Goal: Communication & Community: Share content

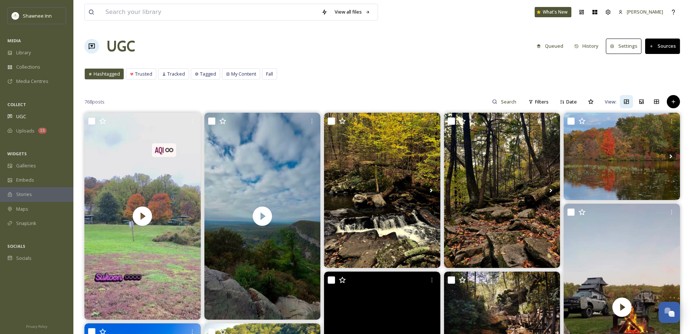
scroll to position [3706, 0]
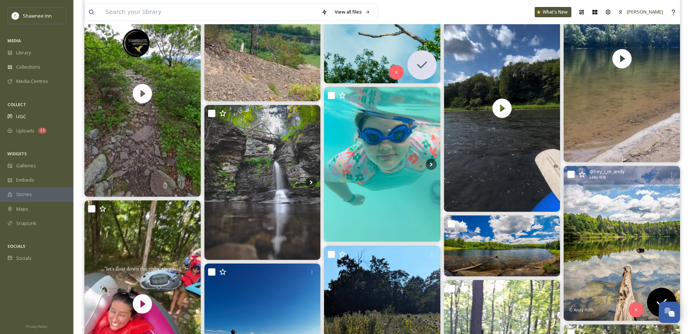
click at [605, 219] on img at bounding box center [622, 243] width 116 height 155
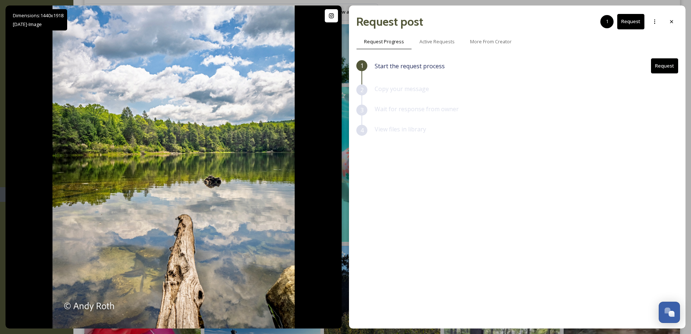
click at [670, 13] on div "Request post 1 Request" at bounding box center [517, 22] width 322 height 18
click at [669, 25] on div at bounding box center [671, 21] width 13 height 13
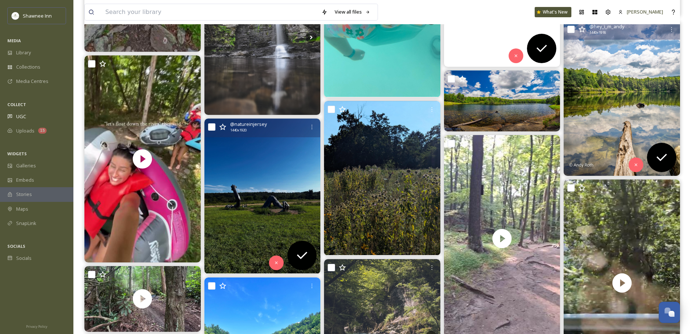
scroll to position [3852, 0]
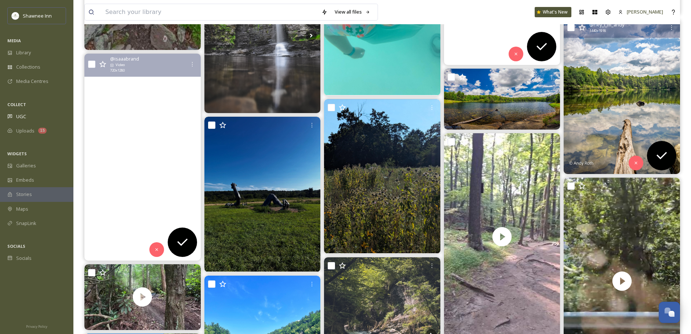
click at [149, 195] on video "Still deciding if this was the peak or a pit \a\a#delawarewatergap #riverrun" at bounding box center [142, 157] width 116 height 207
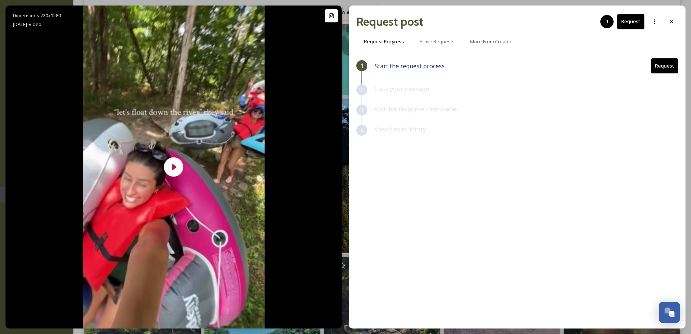
click at [673, 69] on button "Request" at bounding box center [664, 65] width 27 height 15
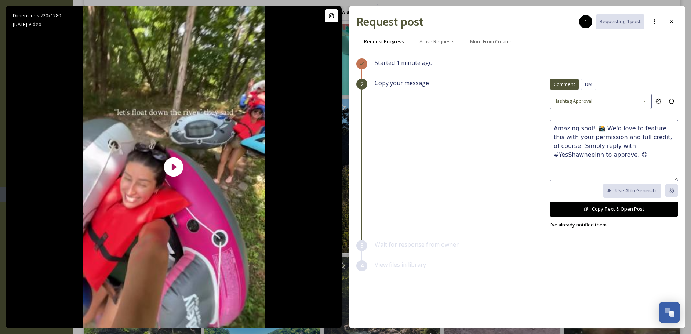
drag, startPoint x: 674, startPoint y: 17, endPoint x: 636, endPoint y: 58, distance: 56.4
click at [673, 17] on div at bounding box center [671, 21] width 13 height 13
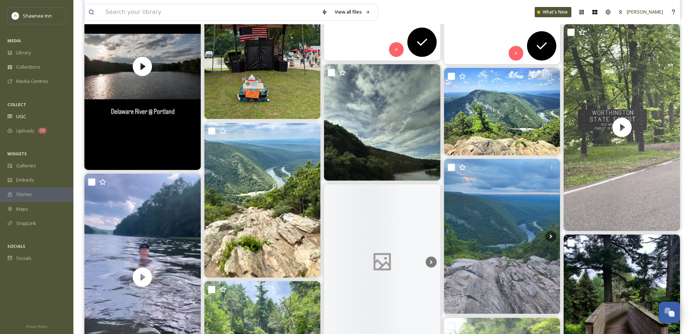
scroll to position [5284, 0]
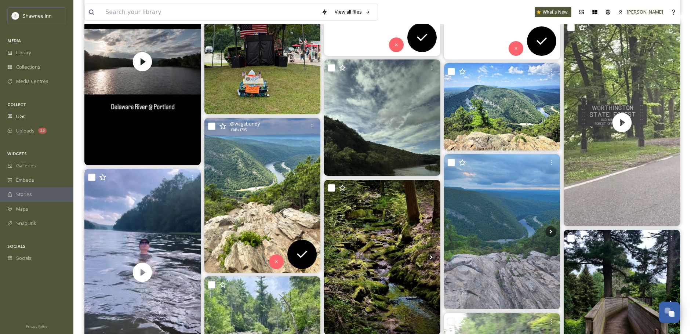
click at [251, 220] on img at bounding box center [262, 195] width 116 height 155
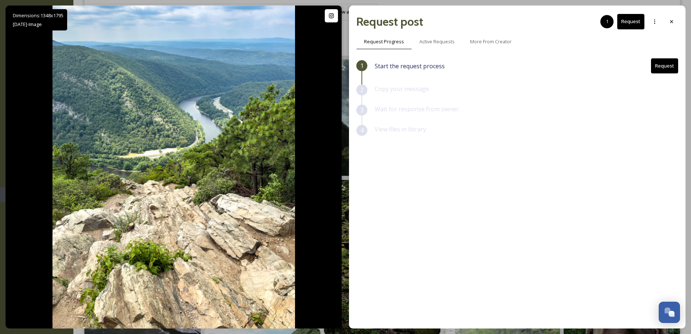
click at [678, 22] on div "Request post 1 Request Request Progress Active Requests More From Creator 1 Sta…" at bounding box center [517, 167] width 337 height 323
click at [677, 22] on div at bounding box center [671, 21] width 13 height 13
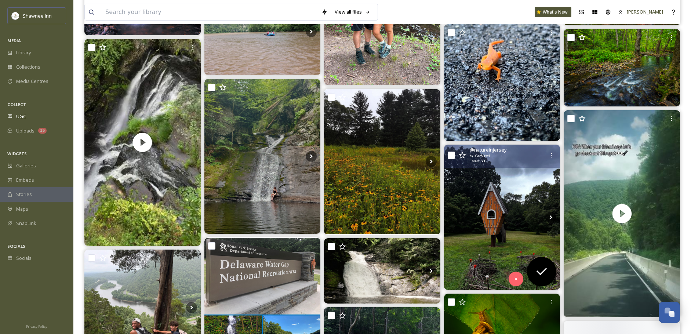
scroll to position [5835, 0]
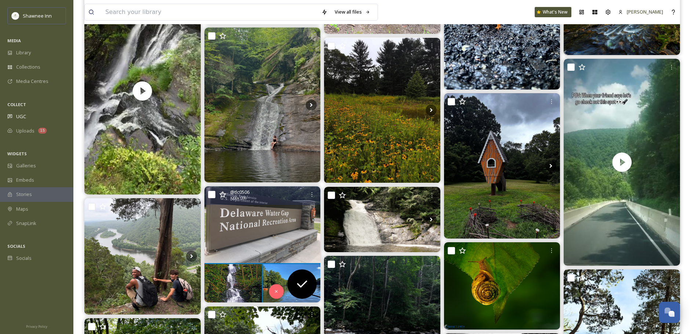
click at [282, 266] on img at bounding box center [262, 244] width 116 height 116
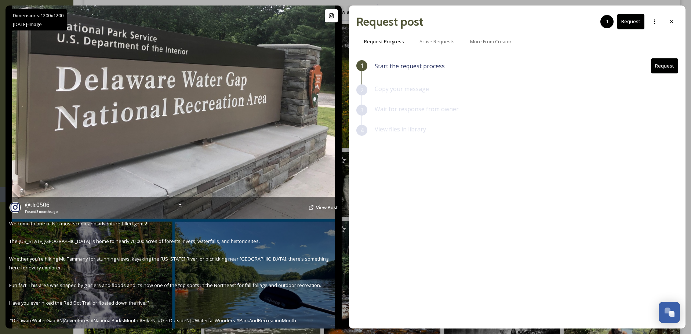
scroll to position [5872, 0]
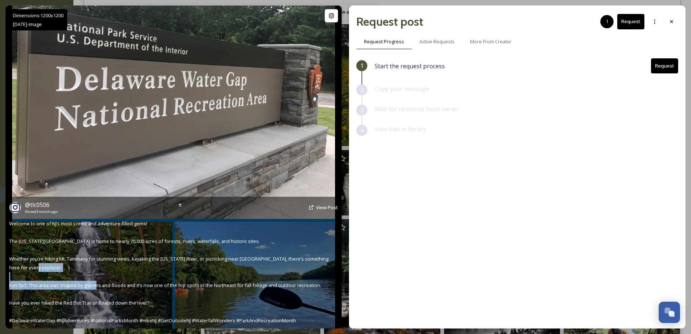
drag, startPoint x: 123, startPoint y: 289, endPoint x: 124, endPoint y: 280, distance: 8.9
click at [124, 280] on div "@ tlc0506 Posted [DATE] View Post Welcome to one of NJ’s most scenic and advent…" at bounding box center [174, 263] width 336 height 132
click at [175, 283] on span "Welcome to one of NJ’s most scenic and adventure-filled gems! The [US_STATE][GE…" at bounding box center [169, 272] width 320 height 104
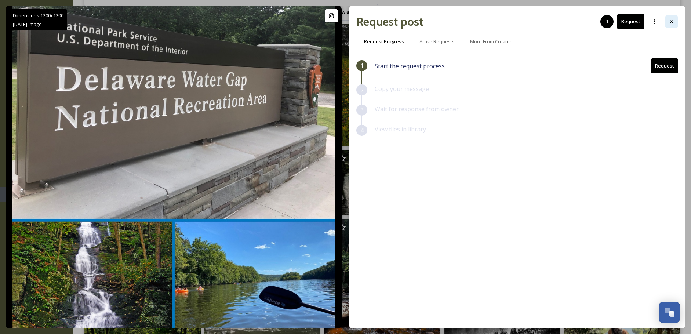
click at [670, 23] on icon at bounding box center [672, 22] width 6 height 6
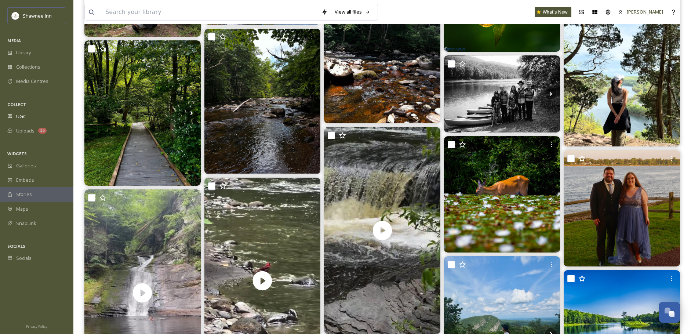
scroll to position [6165, 0]
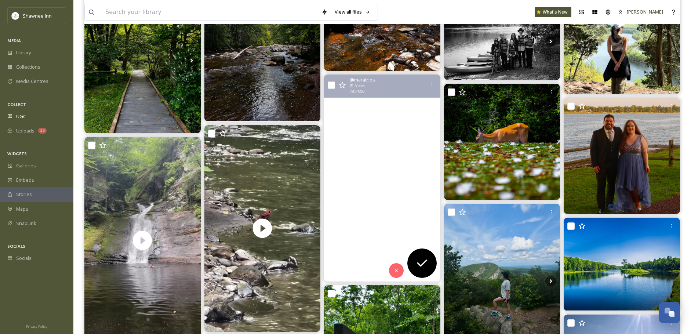
click at [349, 206] on video "Un lugar hermoso y tranquilo, famoso por su serie de cascadas naturales como Fa…" at bounding box center [382, 178] width 116 height 207
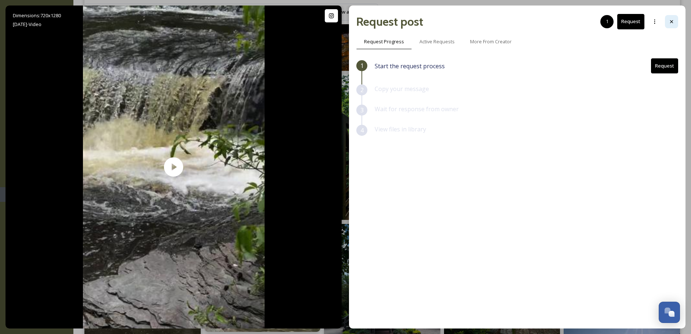
click at [672, 20] on icon at bounding box center [672, 22] width 6 height 6
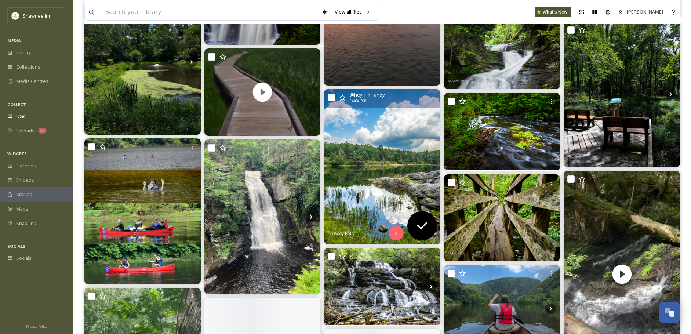
scroll to position [7083, 0]
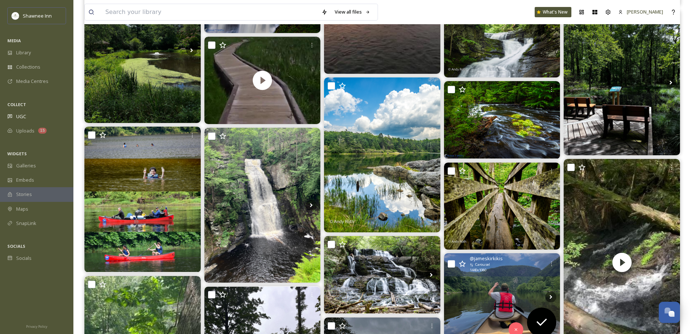
click at [478, 288] on img at bounding box center [502, 296] width 116 height 87
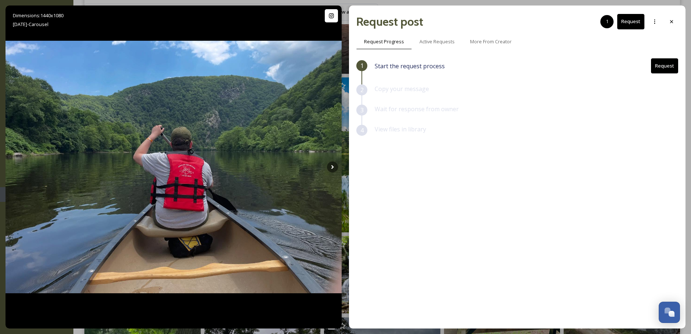
click at [664, 71] on button "Request" at bounding box center [664, 65] width 27 height 15
click at [664, 70] on button "Request" at bounding box center [664, 65] width 27 height 15
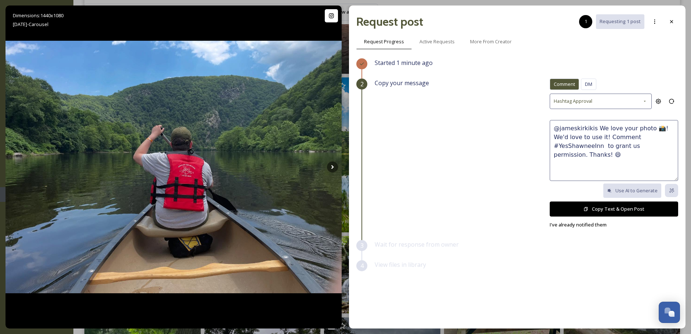
click at [614, 208] on button "Copy Text & Open Post" at bounding box center [614, 209] width 128 height 15
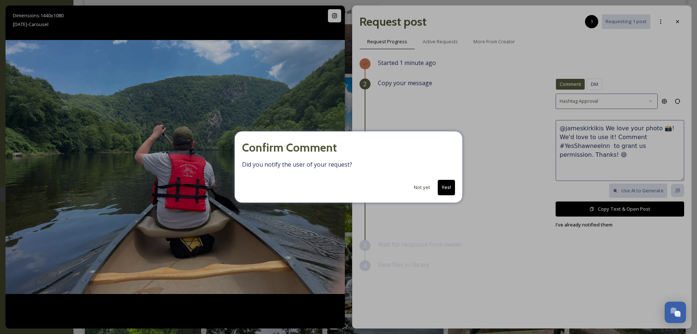
click at [442, 183] on button "Yes!" at bounding box center [446, 187] width 17 height 15
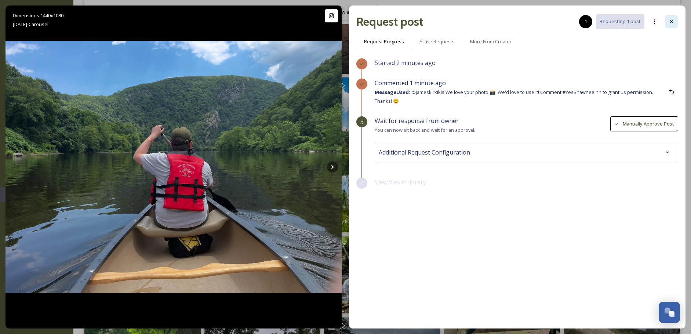
click at [670, 21] on icon at bounding box center [672, 22] width 6 height 6
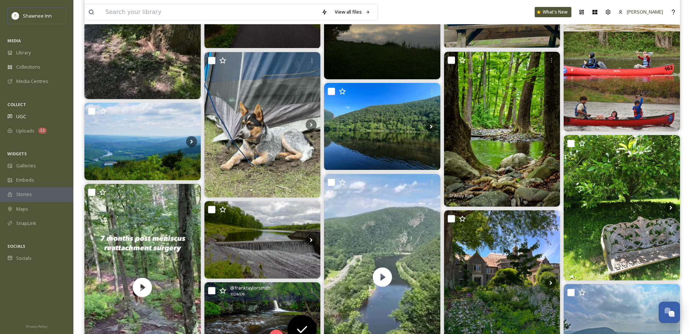
scroll to position [7597, 0]
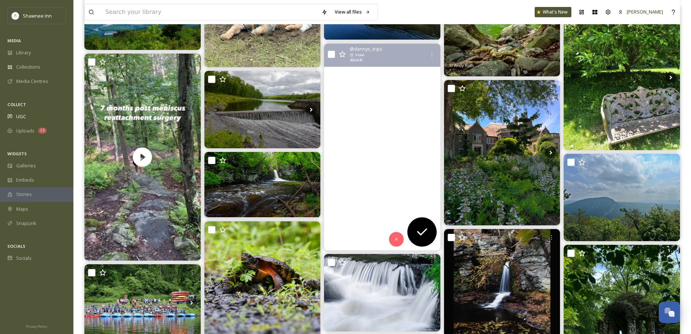
click at [403, 183] on video "Hiked up 423 ft high on the Appalachian Trail for views of the Delaware Water G…" at bounding box center [382, 147] width 116 height 207
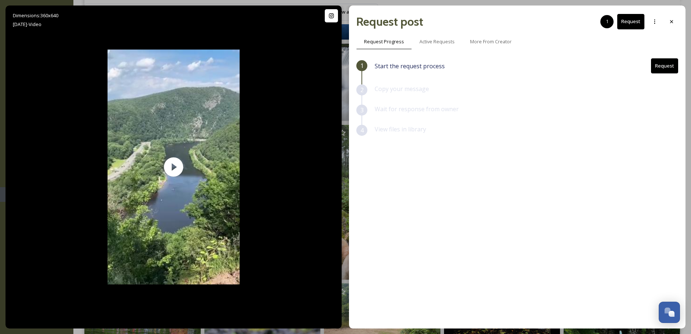
click at [677, 68] on button "Request" at bounding box center [664, 65] width 27 height 15
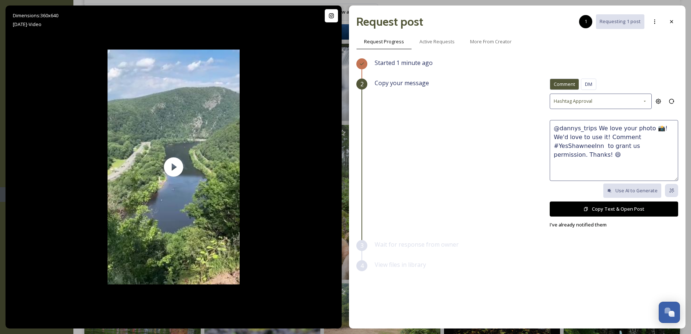
click at [625, 207] on button "Copy Text & Open Post" at bounding box center [614, 209] width 128 height 15
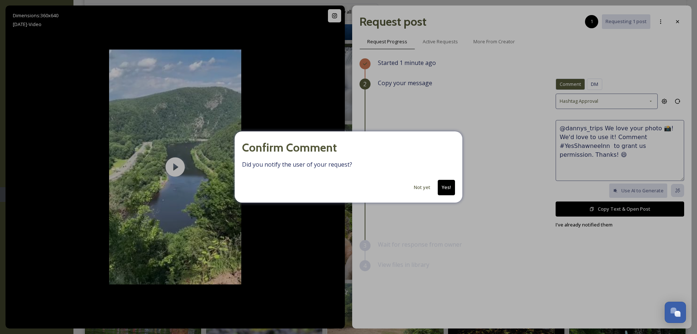
click at [449, 187] on button "Yes!" at bounding box center [446, 187] width 17 height 15
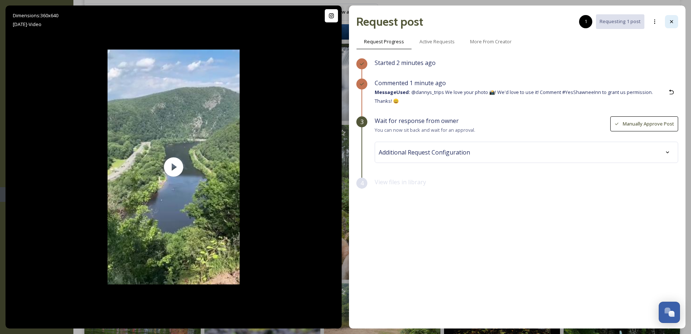
click at [674, 20] on icon at bounding box center [672, 22] width 6 height 6
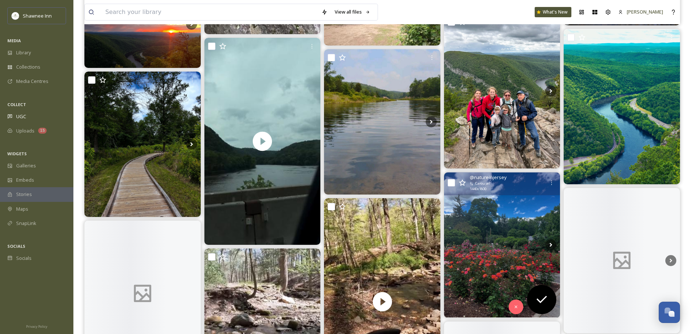
scroll to position [8221, 0]
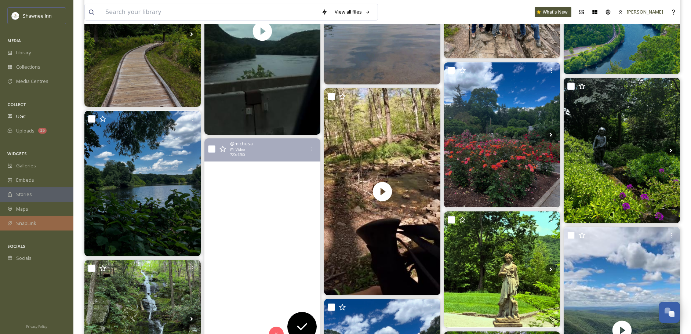
click at [35, 221] on span "SnapLink" at bounding box center [26, 223] width 20 height 7
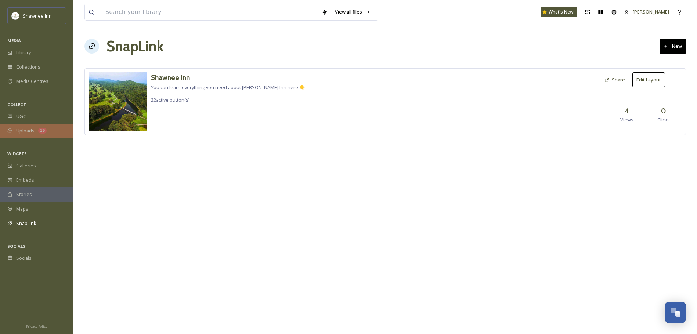
click at [38, 134] on div "Uploads 15" at bounding box center [36, 131] width 73 height 14
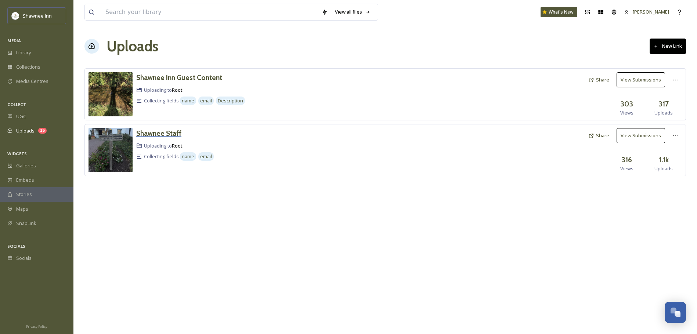
click at [152, 131] on h3 "Shawnee Staff" at bounding box center [158, 133] width 45 height 9
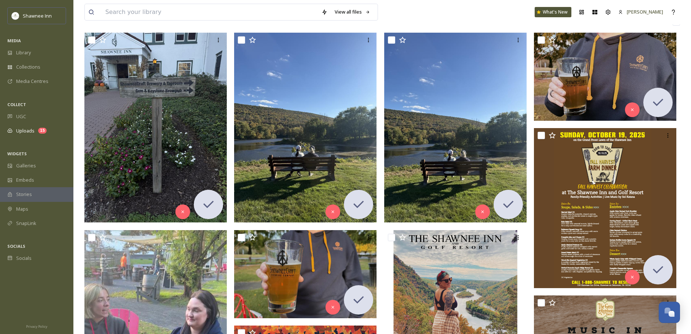
scroll to position [73, 0]
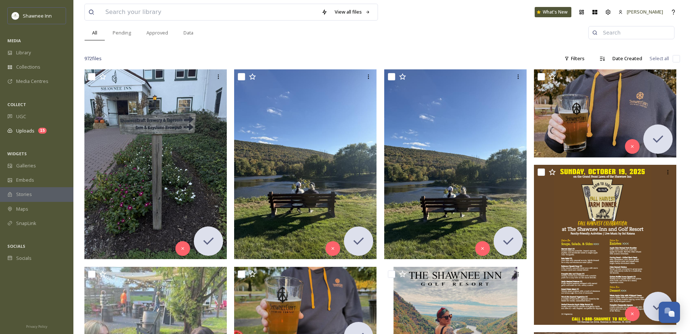
click at [452, 36] on div "All Pending Approved Data" at bounding box center [336, 32] width 504 height 15
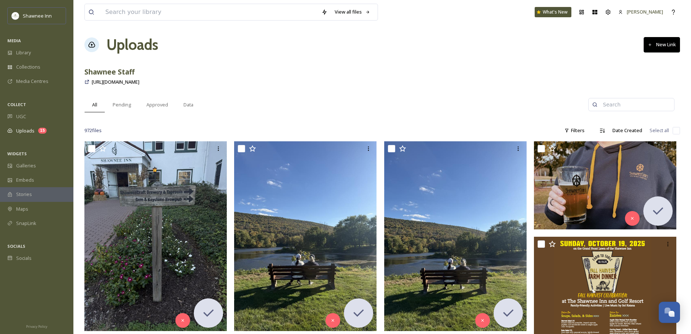
scroll to position [0, 0]
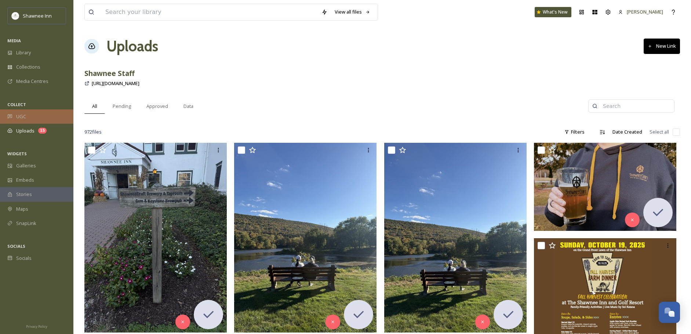
click at [23, 123] on div "UGC" at bounding box center [36, 116] width 73 height 14
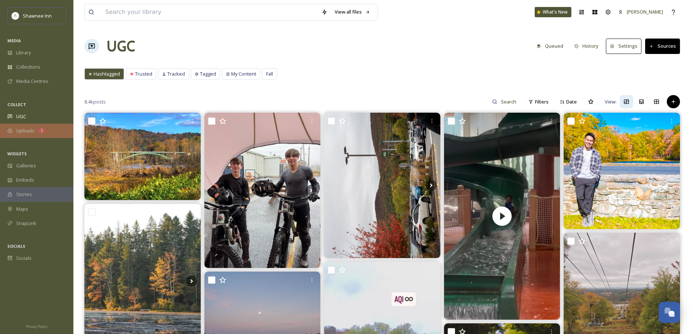
click at [26, 127] on span "Uploads" at bounding box center [25, 130] width 18 height 7
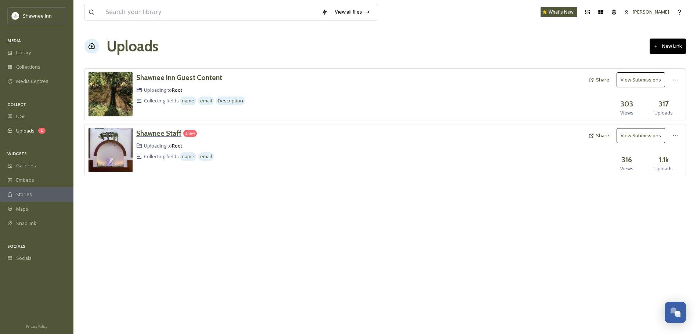
click at [169, 133] on h3 "Shawnee Staff" at bounding box center [158, 133] width 45 height 9
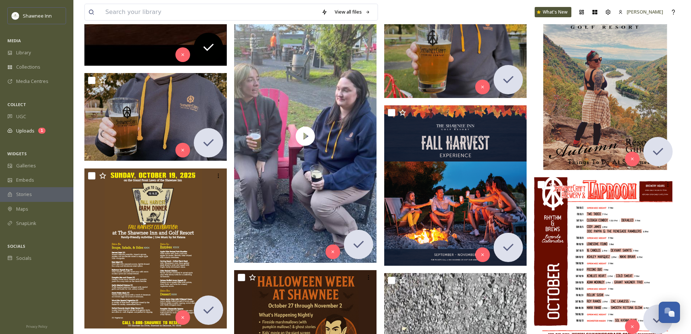
scroll to position [110, 0]
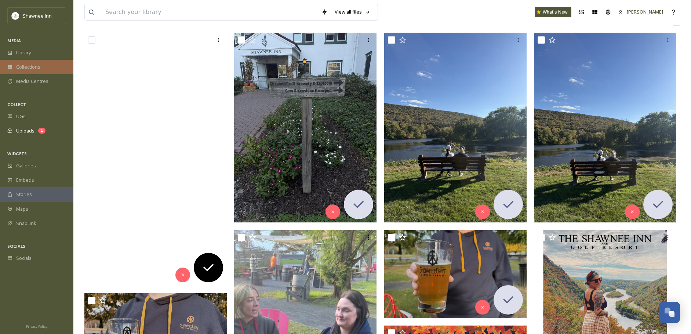
click at [22, 61] on div "Collections" at bounding box center [36, 67] width 73 height 14
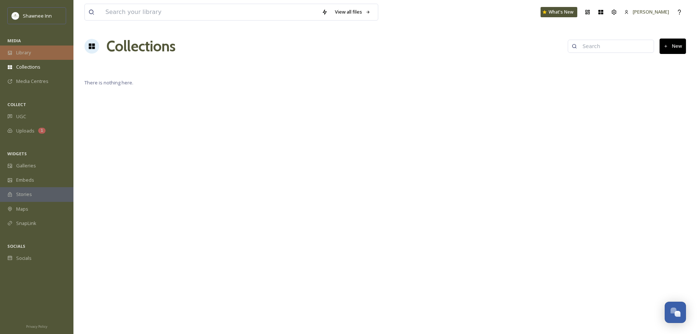
click at [22, 52] on span "Library" at bounding box center [23, 52] width 15 height 7
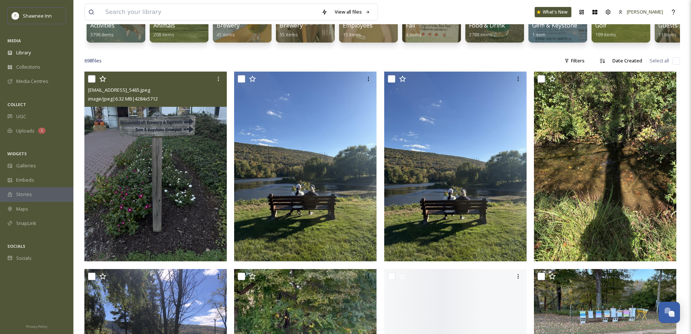
scroll to position [110, 0]
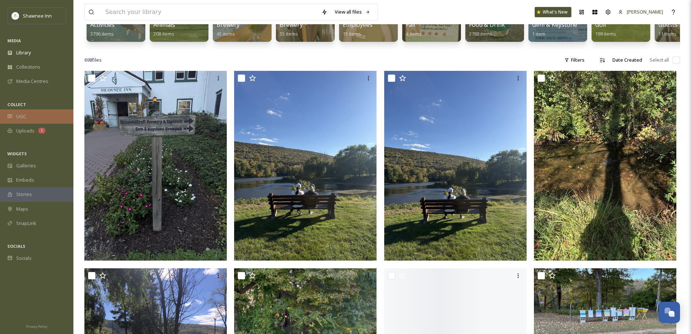
click at [27, 114] on div "UGC" at bounding box center [36, 116] width 73 height 14
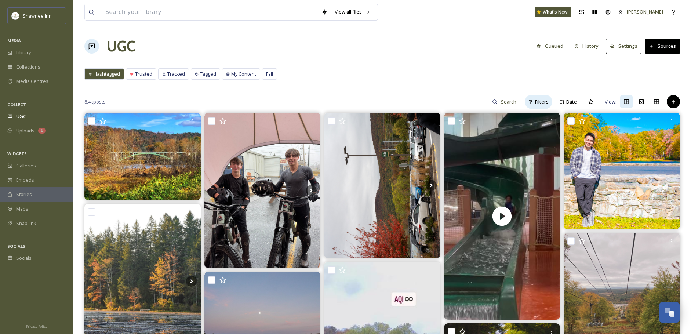
click at [543, 101] on span "Filters" at bounding box center [542, 101] width 14 height 7
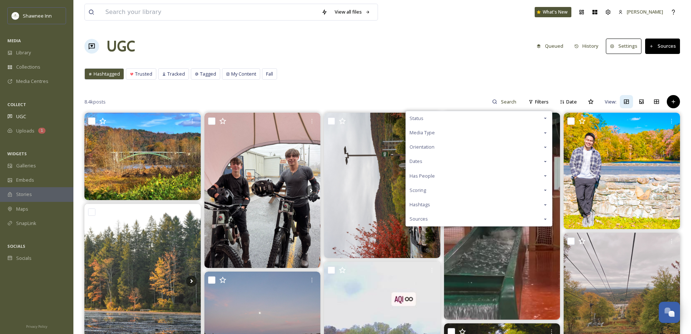
click at [432, 207] on div "Hashtags" at bounding box center [479, 205] width 146 height 14
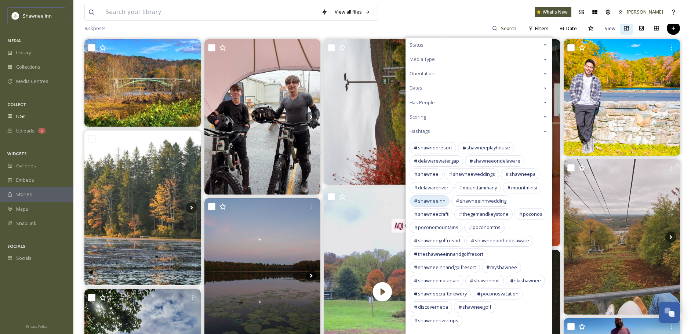
scroll to position [110, 0]
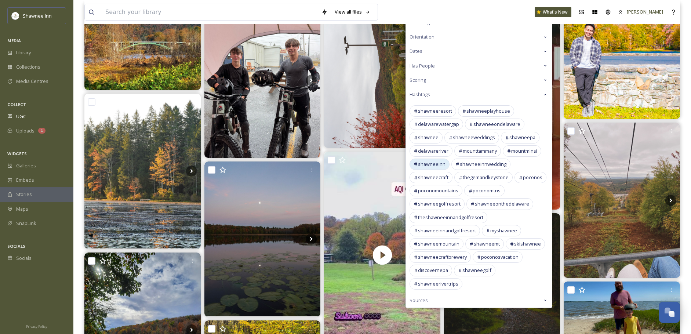
click at [432, 199] on div "shawneegolfresort" at bounding box center [437, 203] width 55 height 11
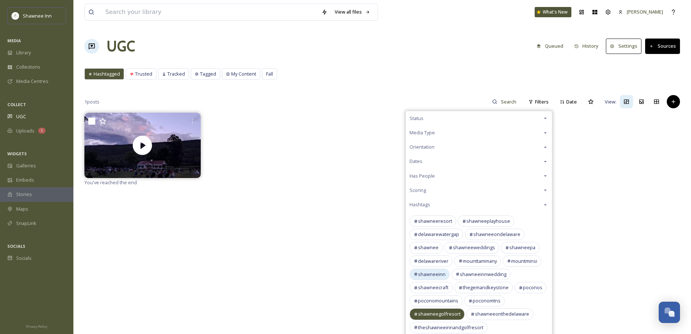
click at [438, 272] on span "shawneeinn" at bounding box center [432, 274] width 28 height 7
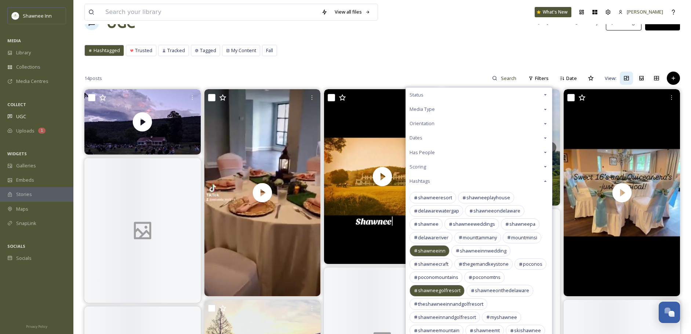
scroll to position [37, 0]
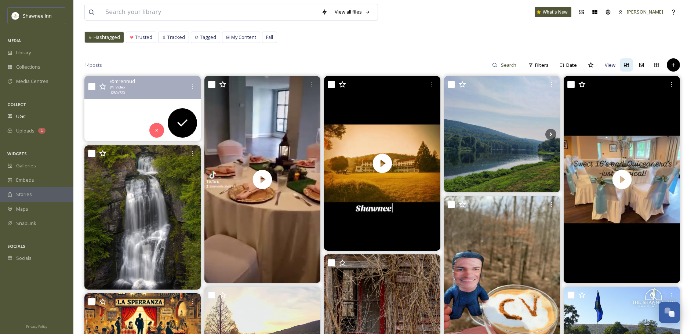
click at [106, 119] on video "#livemusiconthedelaware #shawneegolfresort #jackiegleason" at bounding box center [142, 108] width 116 height 65
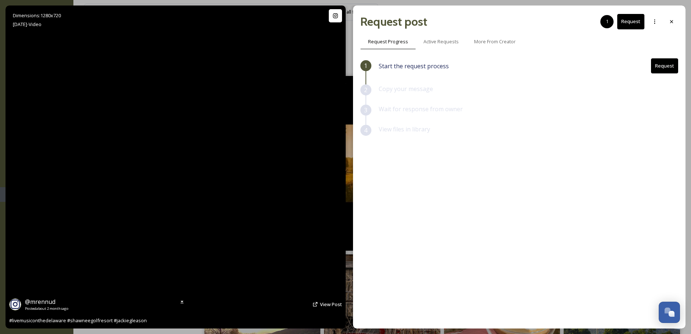
click at [173, 169] on video "#livemusiconthedelaware #shawneegolfresort #jackiegleason" at bounding box center [175, 167] width 348 height 264
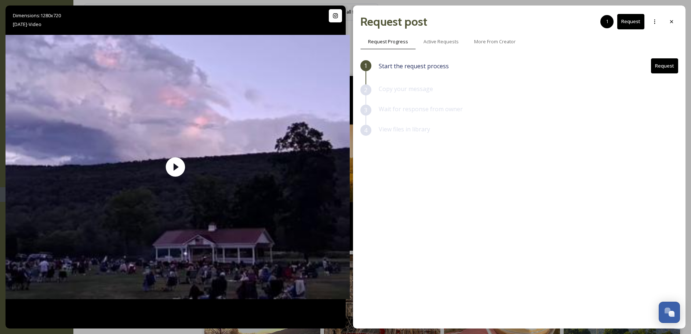
click at [405, 167] on div "1 Start the request process Request 2 Copy your message 3 Wait for response fro…" at bounding box center [519, 174] width 318 height 232
click at [461, 219] on div "1 Start the request process Request 2 Copy your message 3 Wait for response fro…" at bounding box center [519, 174] width 318 height 232
click at [662, 70] on button "Request" at bounding box center [664, 65] width 27 height 15
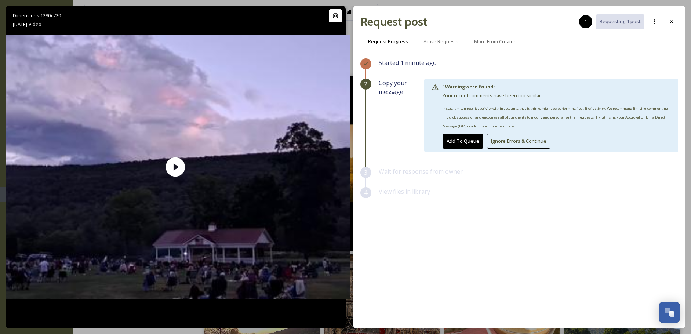
click at [508, 139] on button "Ignore Errors & Continue" at bounding box center [519, 141] width 64 height 15
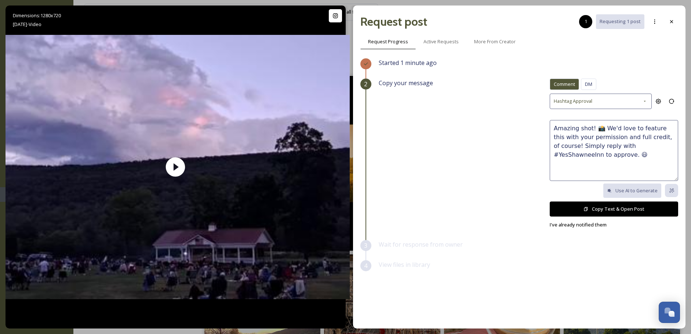
click at [617, 207] on button "Copy Text & Open Post" at bounding box center [614, 209] width 128 height 15
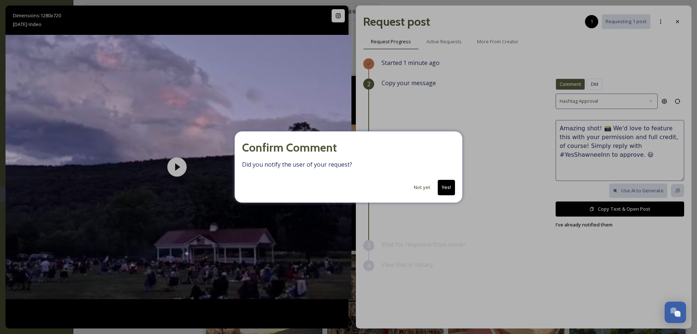
click at [447, 188] on button "Yes!" at bounding box center [446, 187] width 17 height 15
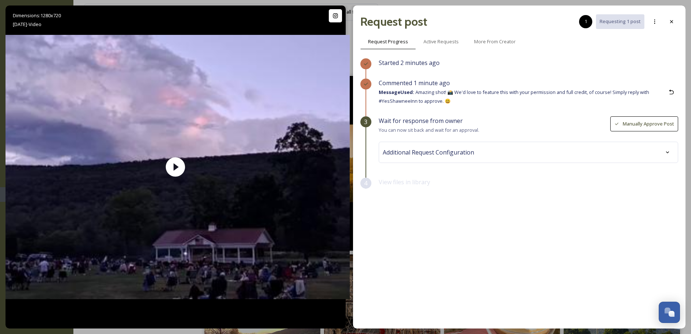
click at [675, 19] on div at bounding box center [671, 21] width 13 height 13
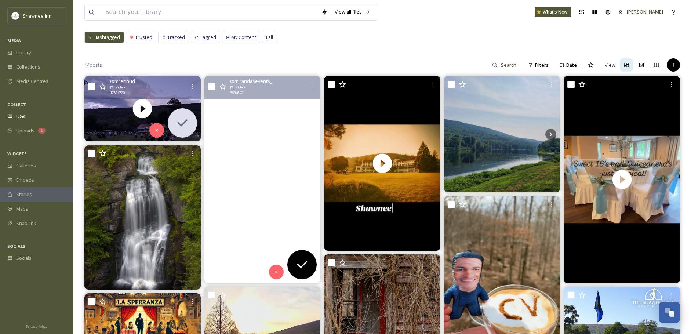
click at [280, 179] on video "#shawneeinn" at bounding box center [262, 179] width 116 height 207
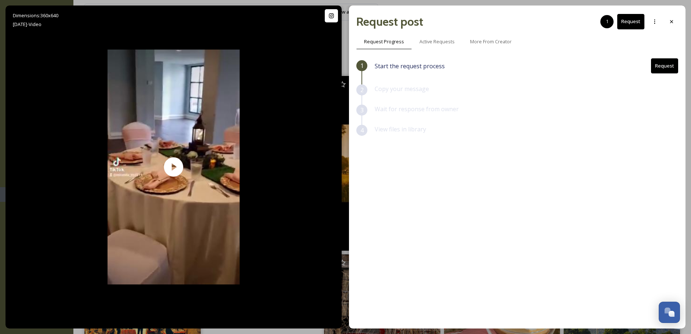
click at [667, 71] on button "Request" at bounding box center [664, 65] width 27 height 15
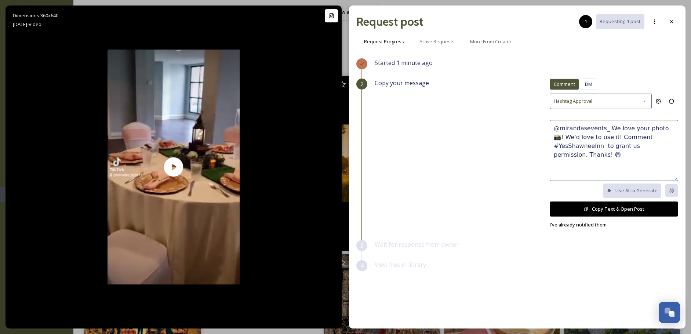
click at [607, 209] on button "Copy Text & Open Post" at bounding box center [614, 209] width 128 height 15
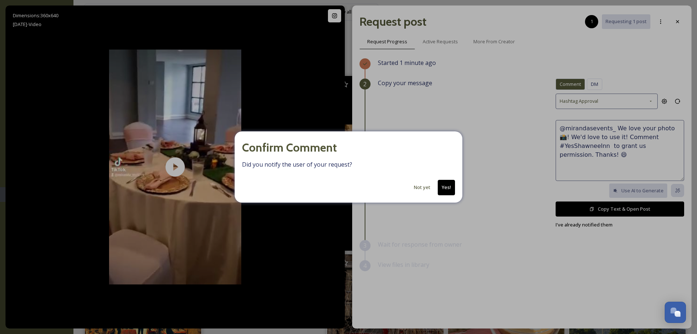
click at [443, 187] on button "Yes!" at bounding box center [446, 187] width 17 height 15
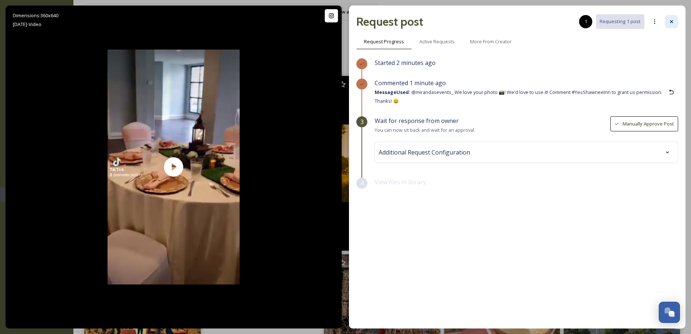
click at [670, 26] on div at bounding box center [671, 21] width 13 height 13
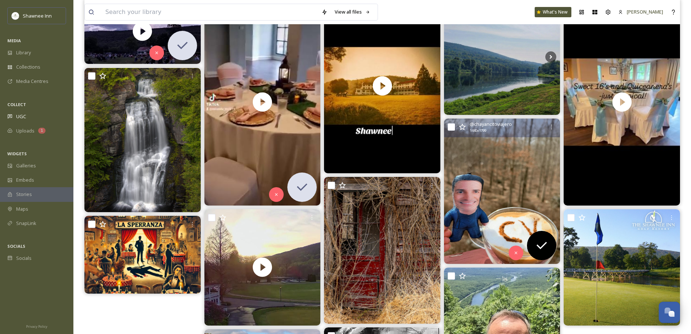
scroll to position [220, 0]
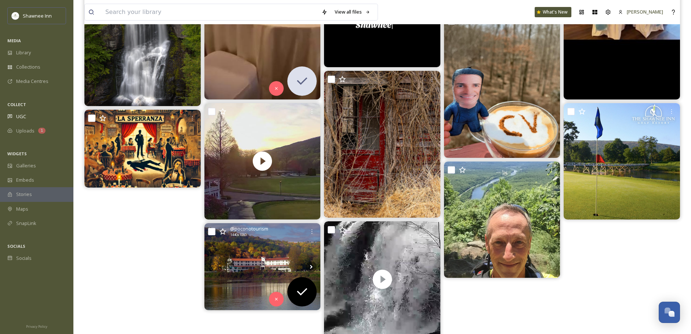
click at [244, 242] on div "@ poconotourism 1440 x 1080" at bounding box center [262, 266] width 116 height 87
click at [249, 257] on img at bounding box center [262, 266] width 116 height 87
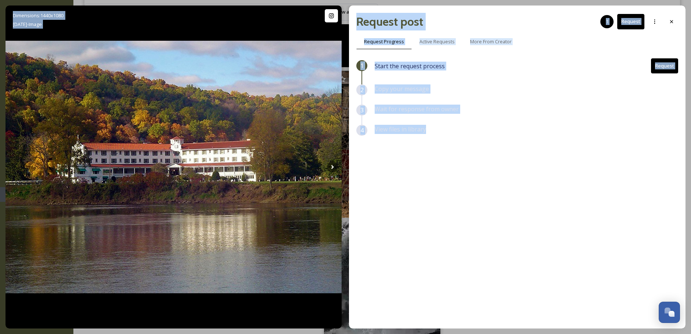
click at [467, 148] on div "1 Start the request process Request 2 Copy your message 3 Wait for response fro…" at bounding box center [517, 174] width 322 height 232
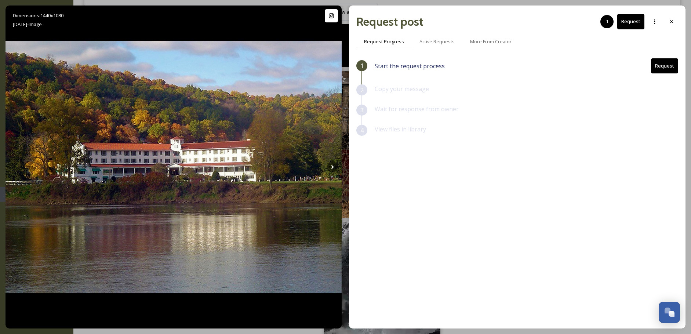
click at [667, 68] on button "Request" at bounding box center [664, 65] width 27 height 15
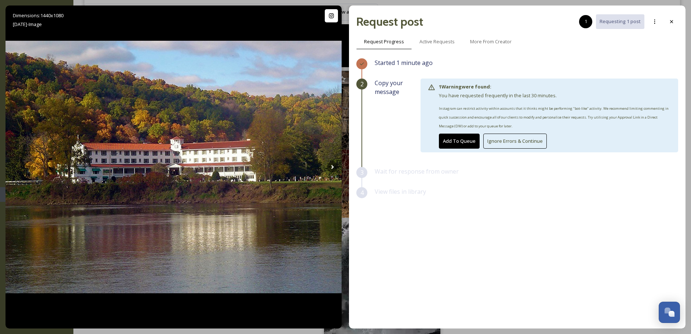
click at [526, 146] on button "Ignore Errors & Continue" at bounding box center [515, 141] width 64 height 15
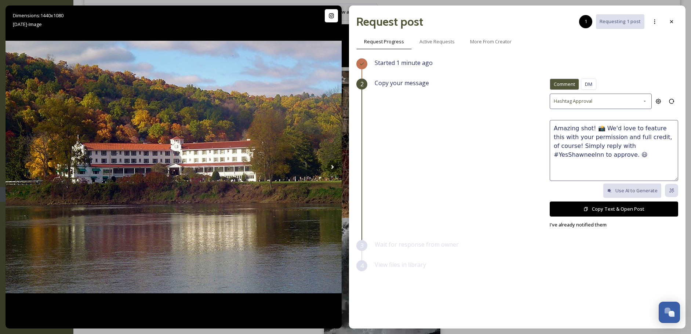
click at [601, 208] on button "Copy Text & Open Post" at bounding box center [614, 209] width 128 height 15
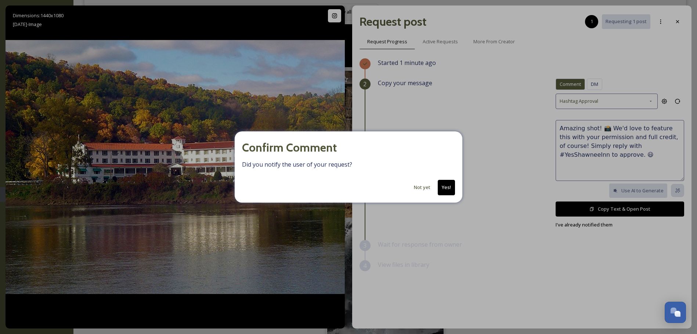
click at [421, 189] on button "Not yet" at bounding box center [422, 187] width 24 height 14
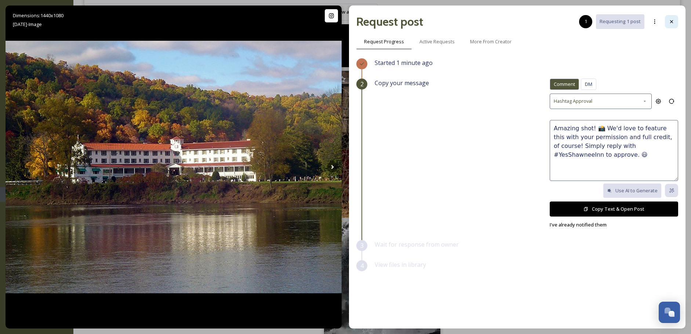
click at [672, 19] on icon at bounding box center [672, 22] width 6 height 6
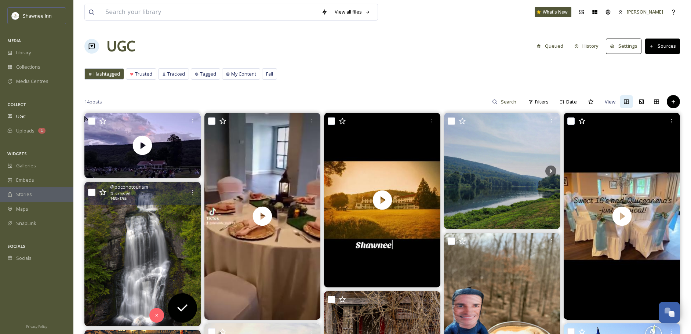
scroll to position [37, 0]
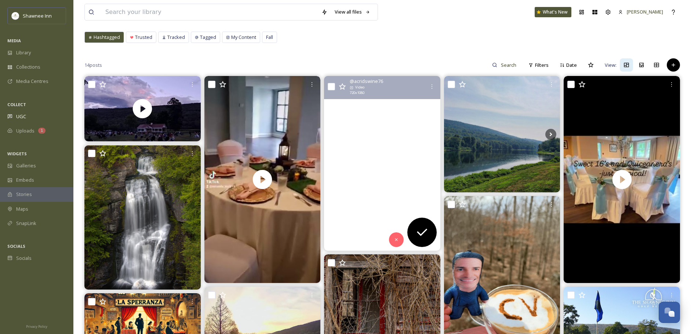
click at [359, 173] on video "80s Summer vacations in the Poconos were the best. #Poconos #80s #nostalgia #sh…" at bounding box center [382, 163] width 116 height 175
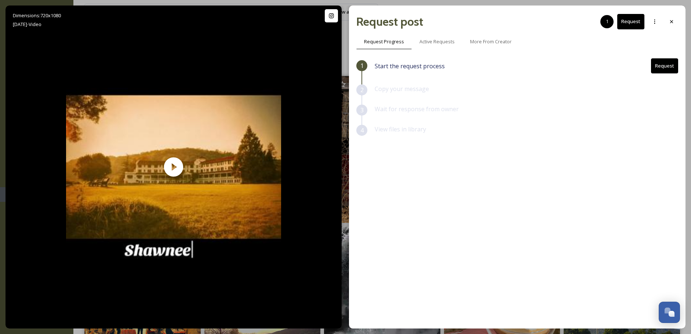
click at [673, 60] on button "Request" at bounding box center [664, 65] width 27 height 15
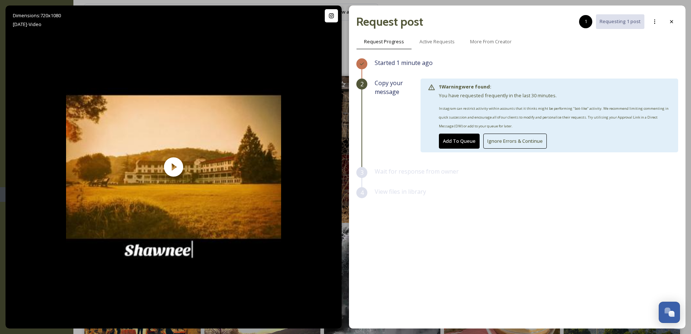
click at [498, 141] on button "Ignore Errors & Continue" at bounding box center [515, 141] width 64 height 15
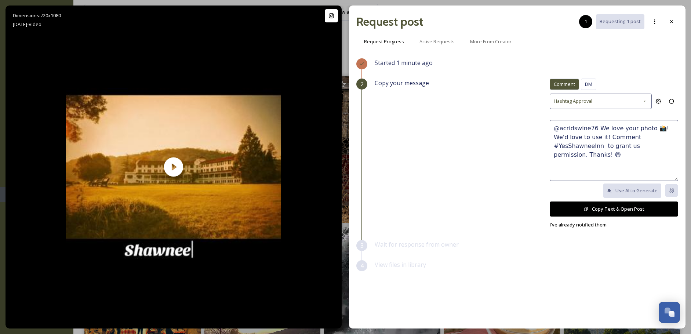
click at [584, 213] on button "Copy Text & Open Post" at bounding box center [614, 209] width 128 height 15
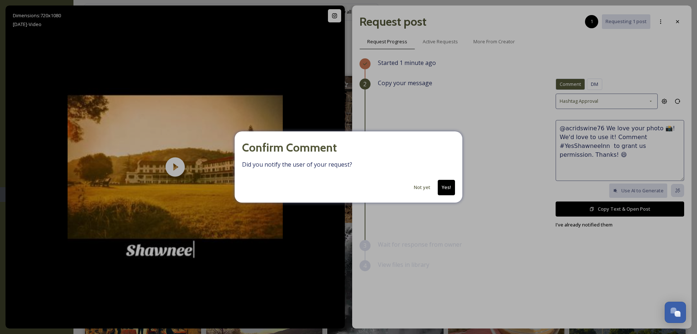
click at [452, 188] on button "Yes!" at bounding box center [446, 187] width 17 height 15
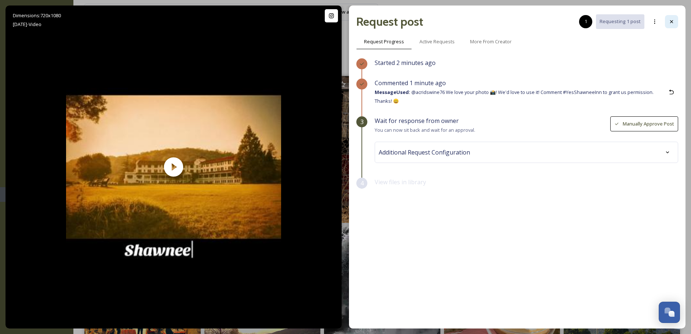
click at [671, 19] on icon at bounding box center [672, 22] width 6 height 6
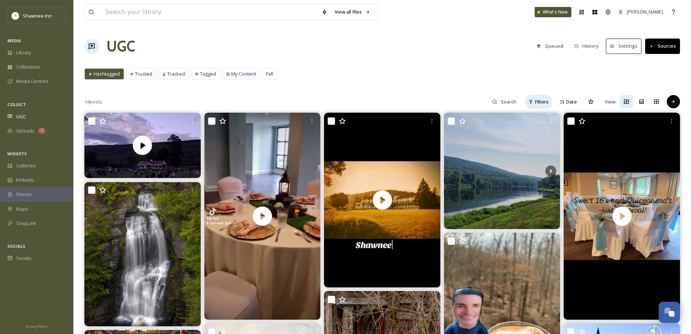
click at [540, 101] on span "Filters" at bounding box center [542, 101] width 14 height 7
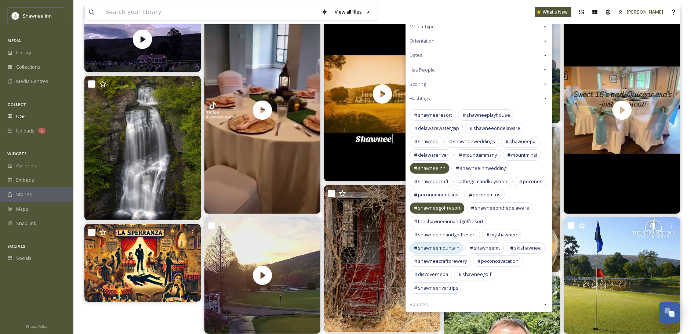
scroll to position [110, 0]
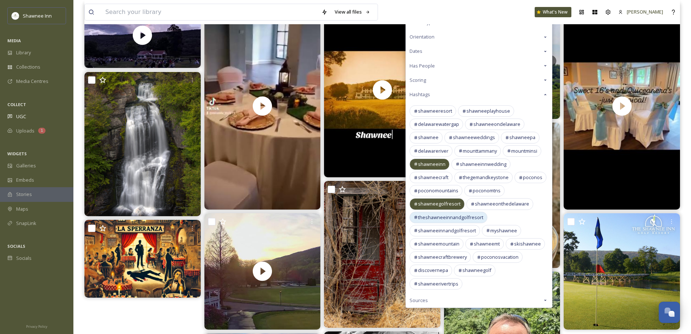
click at [456, 220] on span "theshawneeinnandgolfresort" at bounding box center [450, 217] width 65 height 7
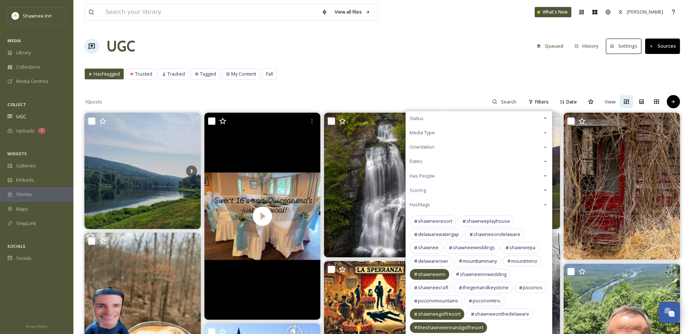
click at [438, 70] on div "Hashtagged Trusted Tracked Tagged My Content Fall Hashtagged Trusted Tracked Ta…" at bounding box center [382, 75] width 596 height 15
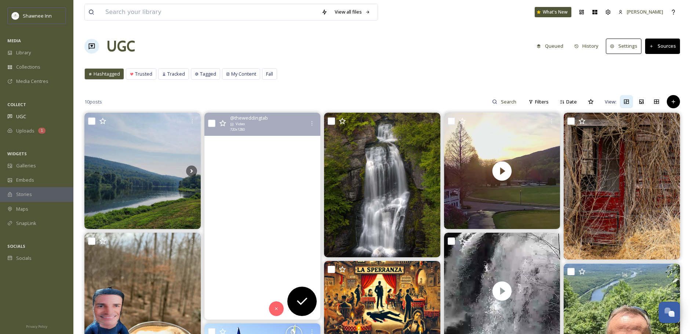
click at [272, 220] on video "#shawneeinn #sweet16 #quinceanera" at bounding box center [262, 216] width 116 height 207
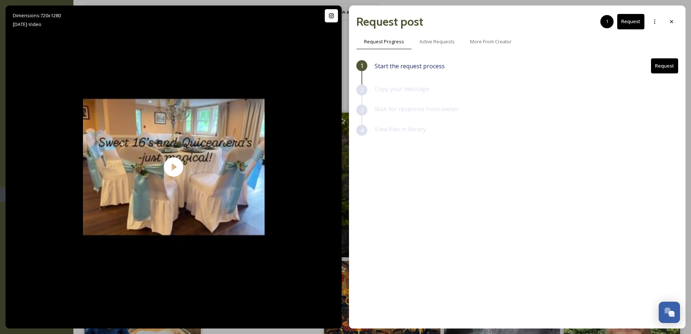
click at [662, 73] on button "Request" at bounding box center [664, 65] width 27 height 15
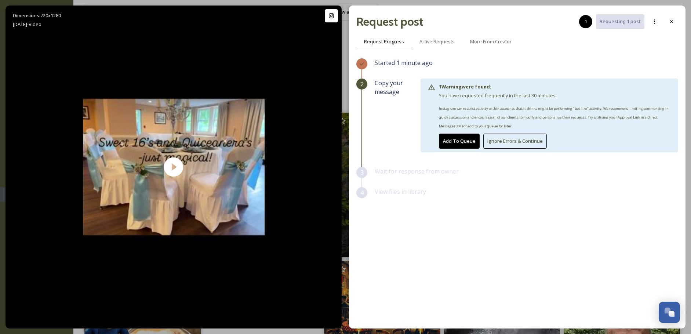
click at [519, 148] on button "Ignore Errors & Continue" at bounding box center [515, 141] width 64 height 15
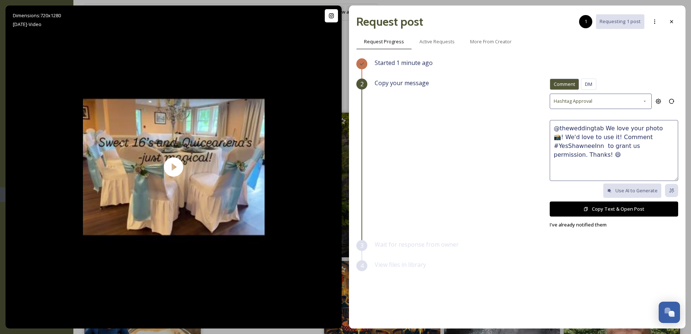
click at [622, 207] on button "Copy Text & Open Post" at bounding box center [614, 209] width 128 height 15
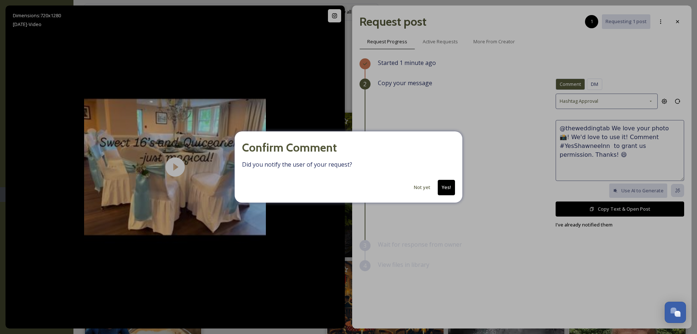
click at [443, 179] on div "Confirm Comment Did you notify the user of your request? Not yet Yes!" at bounding box center [349, 166] width 228 height 71
click at [445, 181] on button "Yes!" at bounding box center [446, 187] width 17 height 15
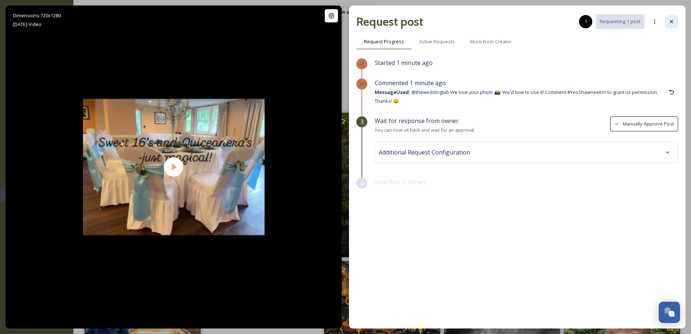
click at [670, 16] on div at bounding box center [671, 21] width 13 height 13
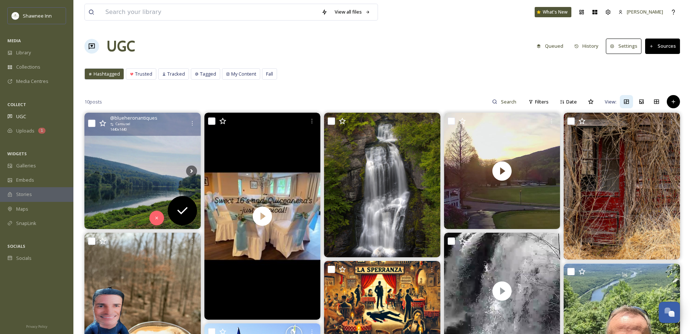
click at [127, 163] on img at bounding box center [142, 171] width 116 height 116
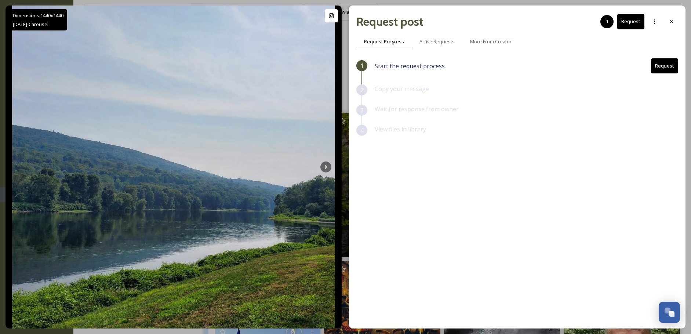
click at [669, 63] on button "Request" at bounding box center [664, 65] width 27 height 15
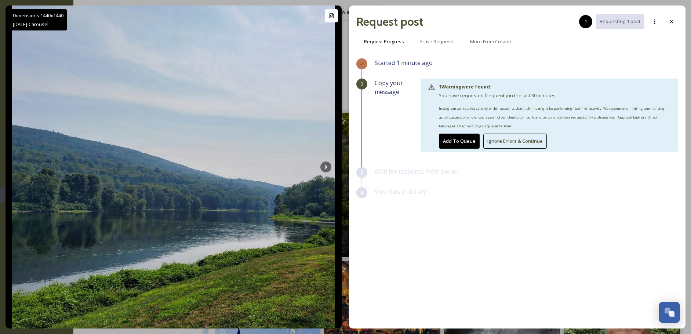
click at [500, 142] on button "Ignore Errors & Continue" at bounding box center [515, 141] width 64 height 15
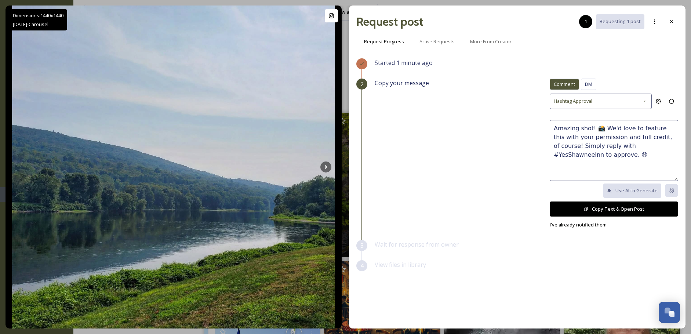
click at [587, 213] on button "Copy Text & Open Post" at bounding box center [614, 209] width 128 height 15
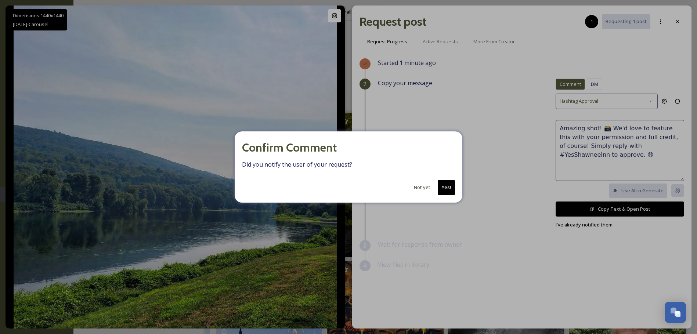
click at [450, 190] on button "Yes!" at bounding box center [446, 187] width 17 height 15
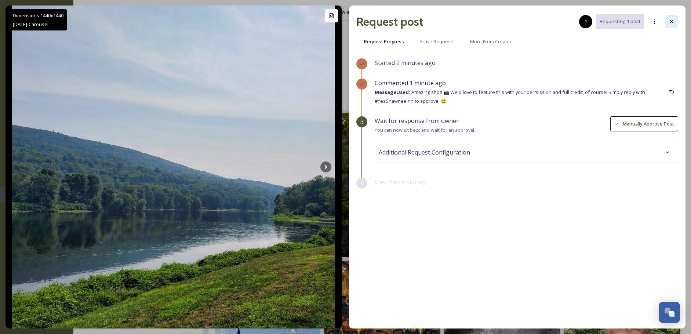
click at [676, 19] on div at bounding box center [671, 21] width 13 height 13
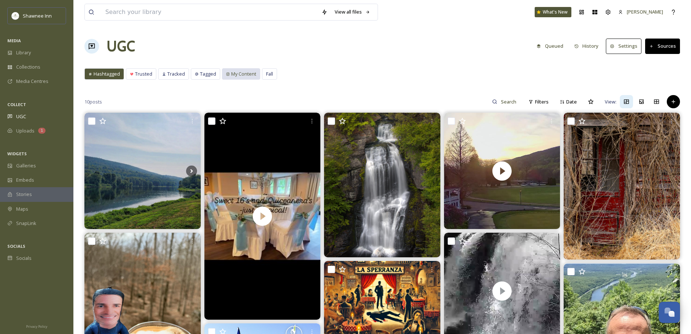
click at [242, 76] on span "My Content" at bounding box center [243, 73] width 25 height 7
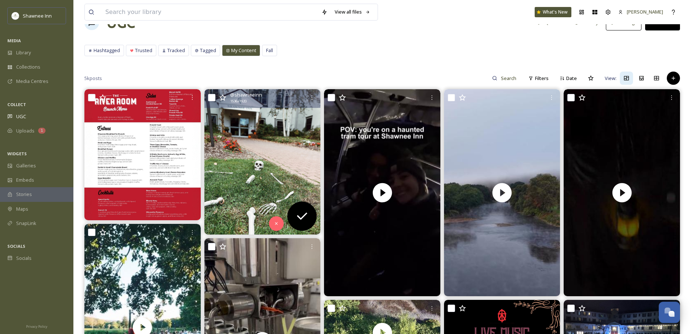
scroll to position [37, 0]
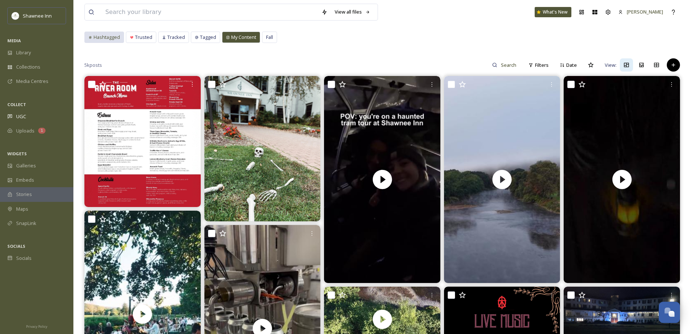
click at [109, 35] on span "Hashtagged" at bounding box center [107, 37] width 26 height 7
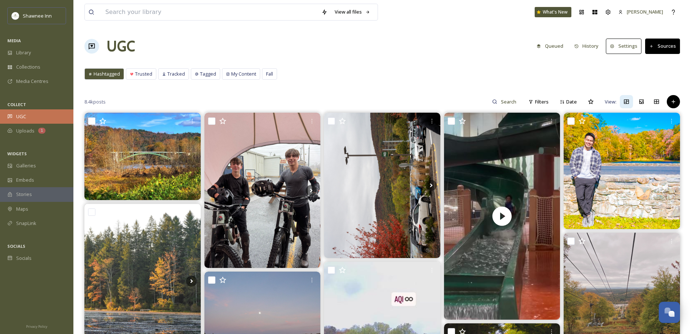
click at [35, 117] on div "UGC" at bounding box center [36, 116] width 73 height 14
click at [46, 116] on div "UGC" at bounding box center [36, 116] width 73 height 14
click at [531, 103] on icon at bounding box center [531, 101] width 5 height 5
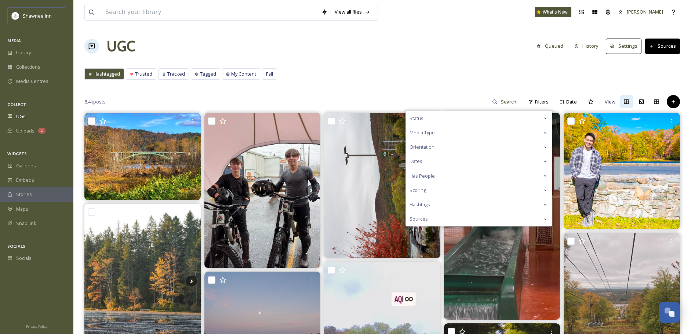
click at [430, 209] on div "Hashtags" at bounding box center [479, 205] width 146 height 14
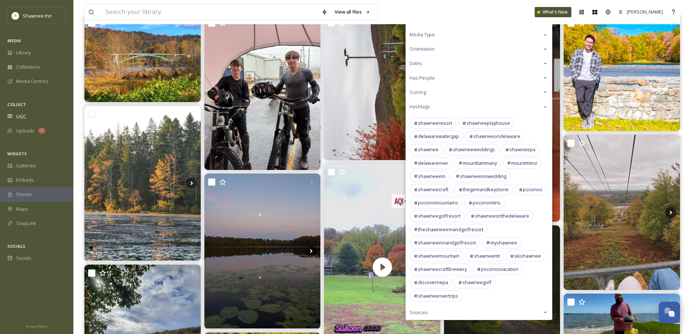
scroll to position [110, 0]
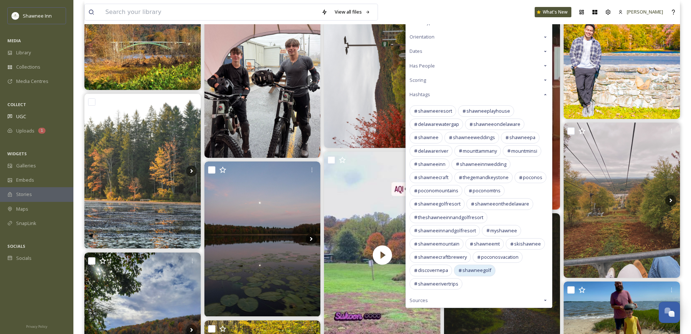
click at [484, 271] on span "shawneegolf" at bounding box center [477, 270] width 29 height 7
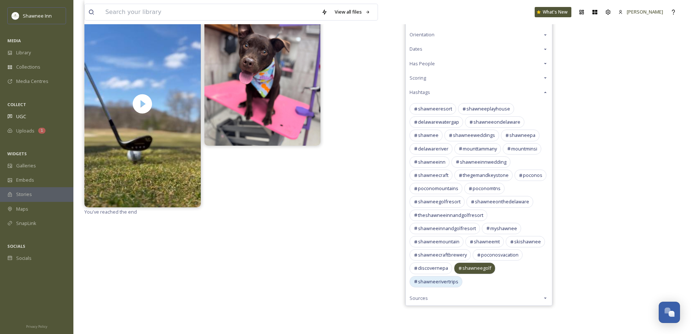
scroll to position [113, 0]
click at [459, 278] on span "shawneerivertrips" at bounding box center [438, 281] width 40 height 7
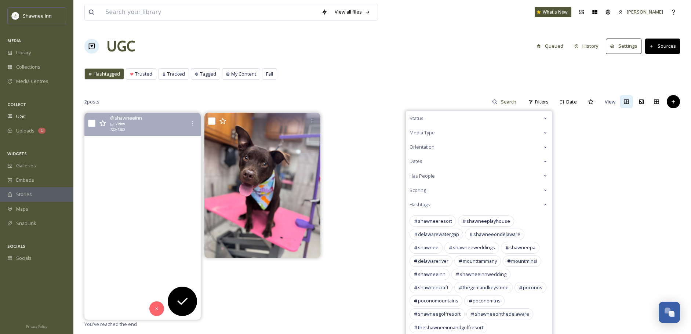
click at [152, 237] on video "One chip at a time. Keep booking your tee times! \a\ahttps://linktr.ee/TheShawn…" at bounding box center [142, 216] width 116 height 207
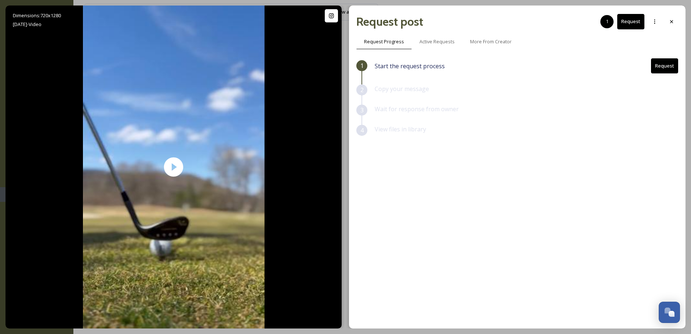
click at [674, 67] on button "Request" at bounding box center [664, 65] width 27 height 15
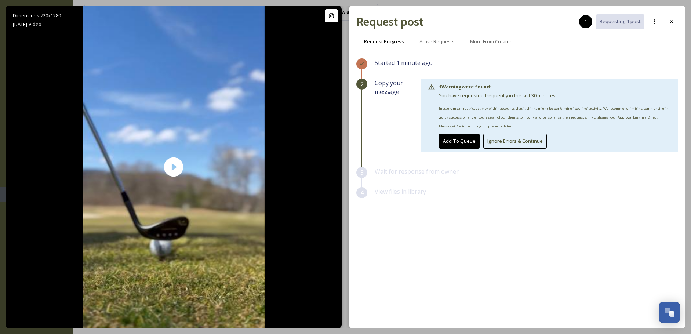
click at [491, 135] on button "Ignore Errors & Continue" at bounding box center [515, 141] width 64 height 15
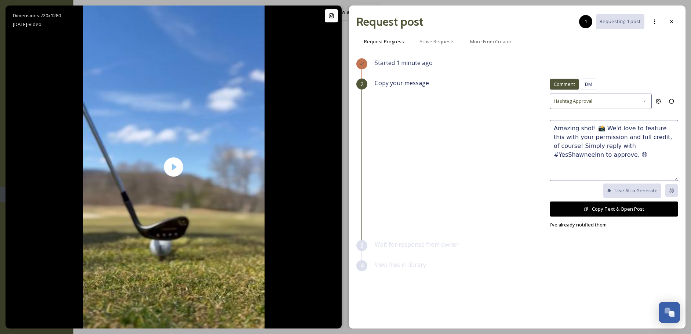
click at [612, 211] on button "Copy Text & Open Post" at bounding box center [614, 209] width 128 height 15
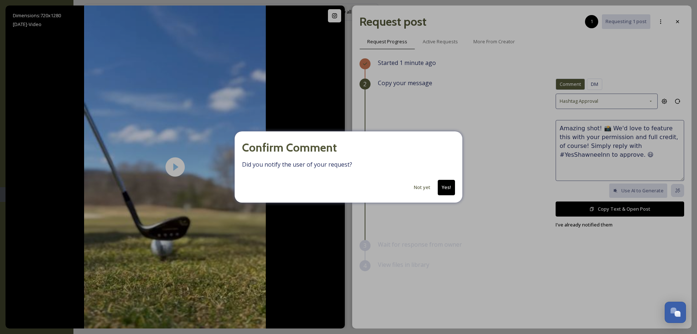
click at [451, 188] on button "Yes!" at bounding box center [446, 187] width 17 height 15
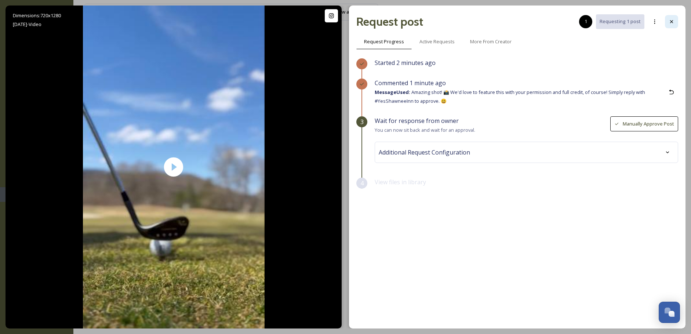
click at [670, 23] on icon at bounding box center [672, 22] width 6 height 6
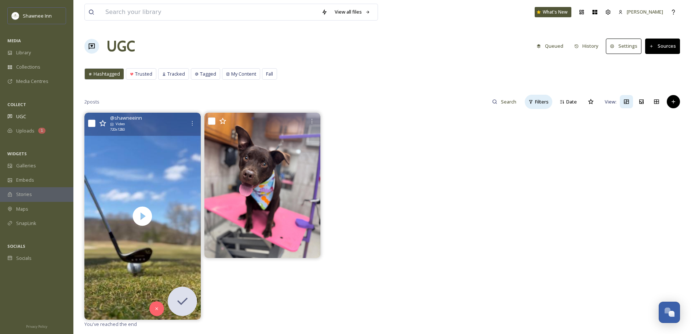
click at [535, 105] on div "Filters" at bounding box center [539, 102] width 28 height 14
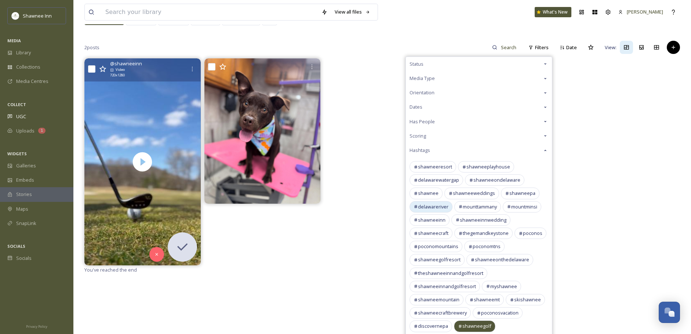
scroll to position [73, 0]
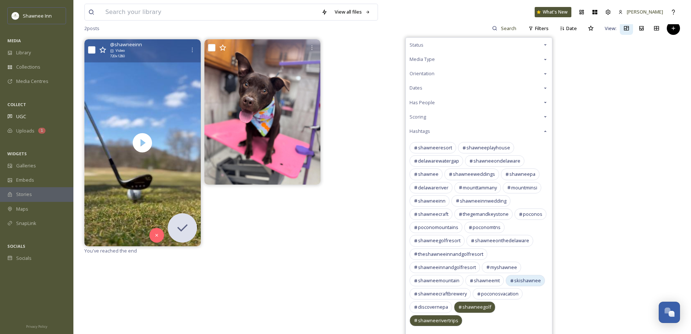
click at [528, 281] on span "skishawnee" at bounding box center [527, 280] width 27 height 7
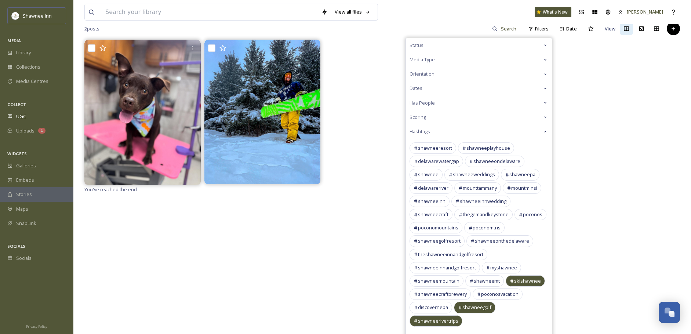
scroll to position [73, 0]
click at [505, 174] on icon at bounding box center [507, 174] width 4 height 4
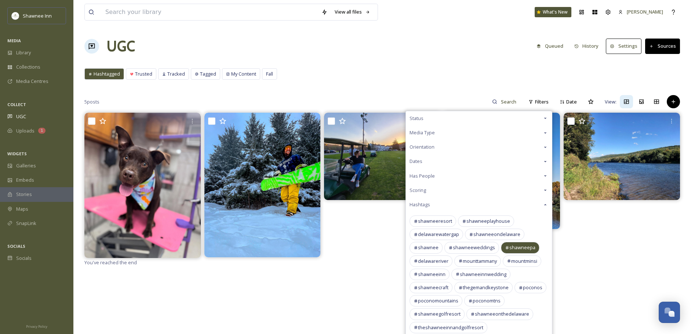
click at [367, 238] on div at bounding box center [382, 185] width 116 height 145
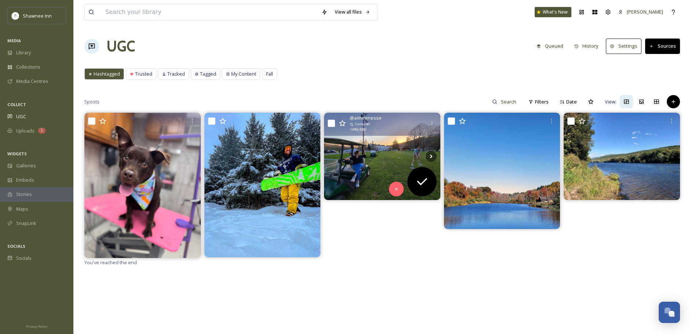
click at [378, 164] on img at bounding box center [382, 156] width 116 height 87
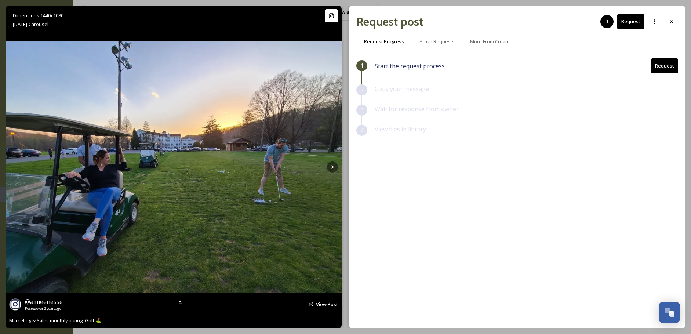
click at [325, 171] on img at bounding box center [174, 167] width 336 height 252
click at [329, 164] on icon at bounding box center [332, 167] width 11 height 11
click at [332, 170] on icon at bounding box center [332, 167] width 11 height 11
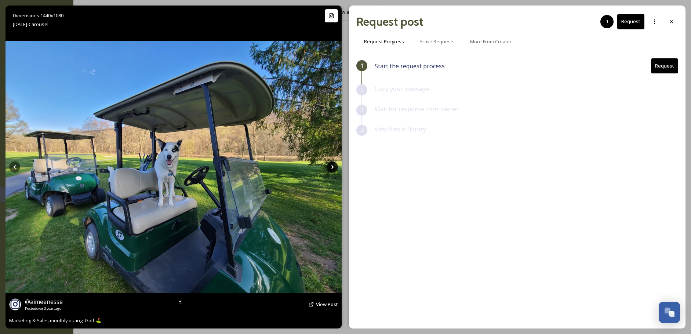
click at [332, 170] on icon at bounding box center [332, 167] width 11 height 11
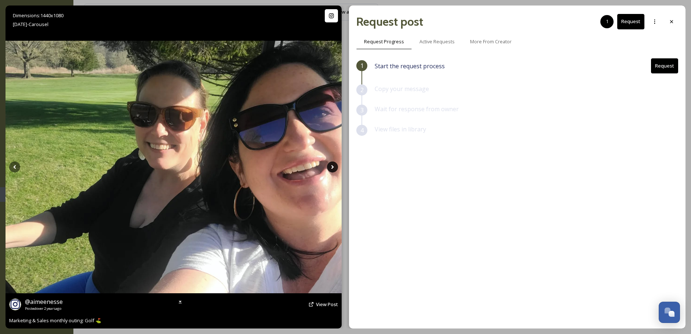
click at [331, 171] on icon at bounding box center [332, 167] width 11 height 11
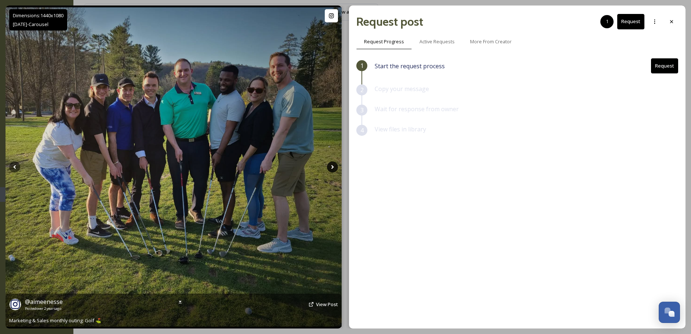
click at [331, 167] on icon at bounding box center [332, 167] width 11 height 11
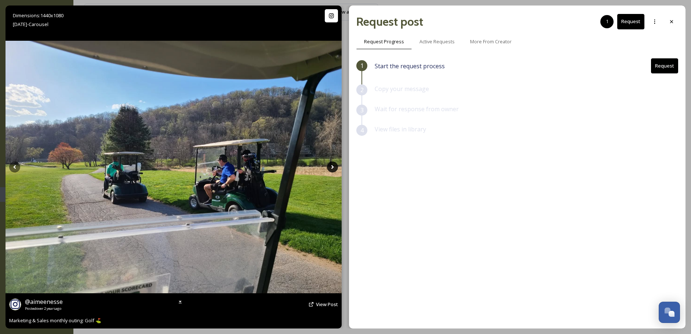
click at [331, 167] on icon at bounding box center [332, 167] width 11 height 11
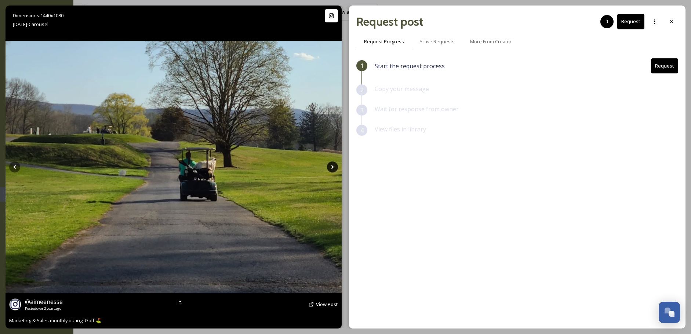
click at [331, 167] on icon at bounding box center [332, 167] width 11 height 11
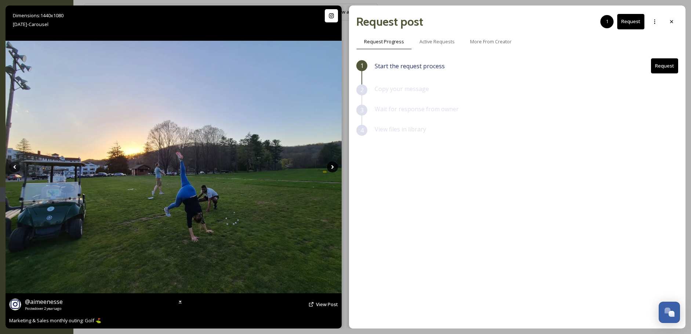
click at [331, 167] on icon at bounding box center [332, 167] width 11 height 11
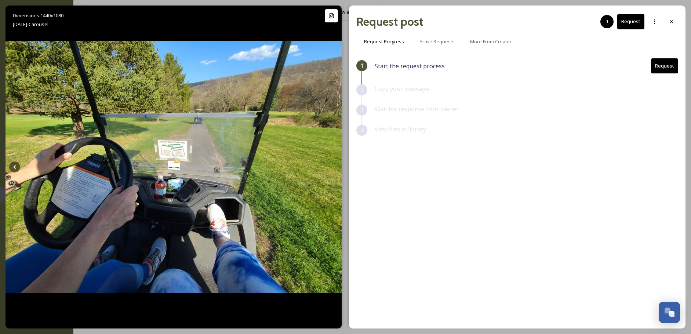
click at [670, 65] on button "Request" at bounding box center [664, 65] width 27 height 15
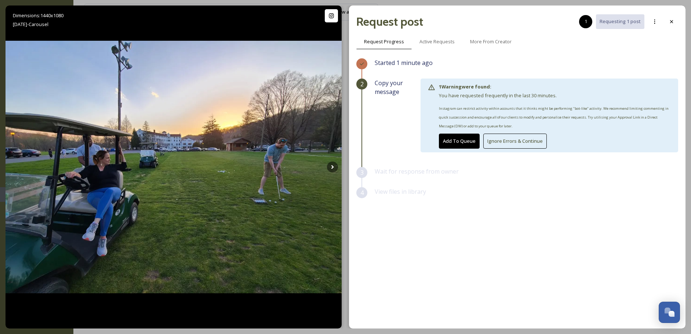
click at [502, 143] on button "Ignore Errors & Continue" at bounding box center [515, 141] width 64 height 15
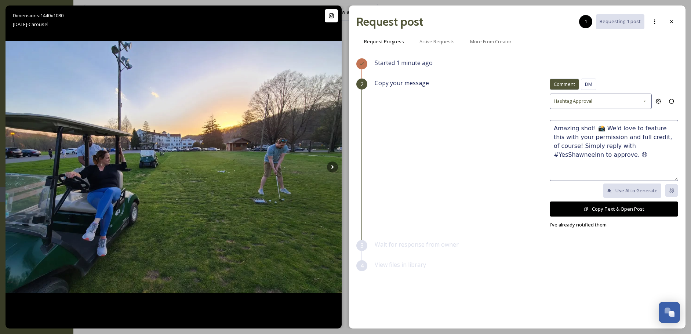
click at [608, 209] on button "Copy Text & Open Post" at bounding box center [614, 209] width 128 height 15
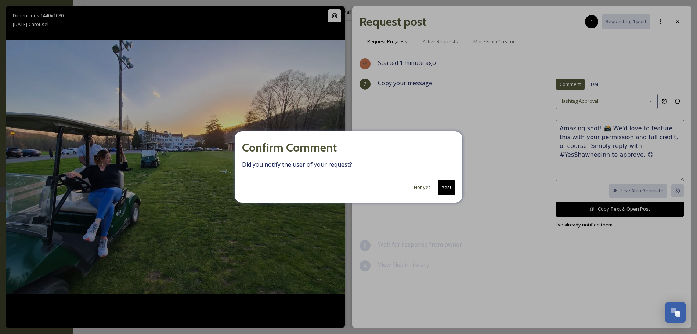
click at [424, 184] on button "Not yet" at bounding box center [422, 187] width 24 height 14
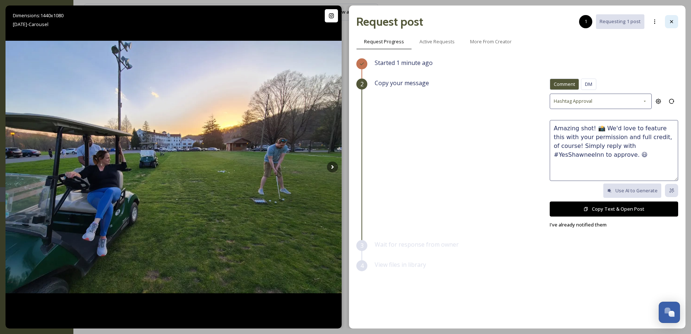
click at [670, 22] on icon at bounding box center [672, 22] width 6 height 6
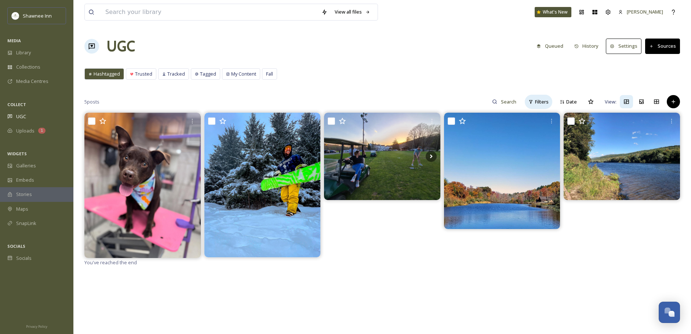
click at [535, 102] on div "Filters" at bounding box center [539, 102] width 28 height 14
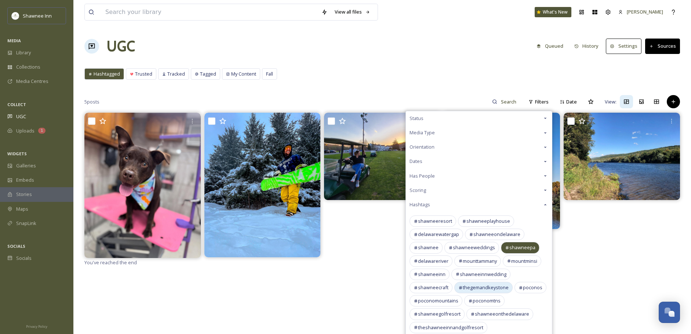
click at [477, 288] on span "thegemandkeystone" at bounding box center [486, 287] width 46 height 7
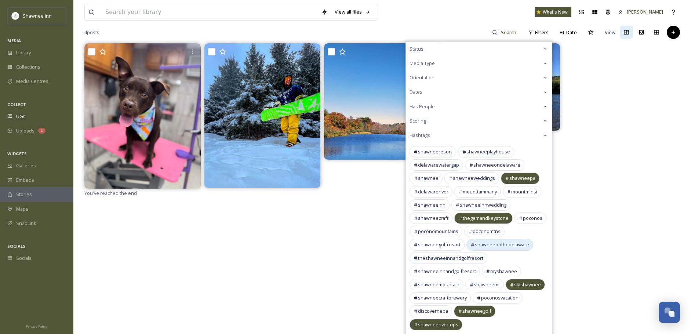
scroll to position [73, 0]
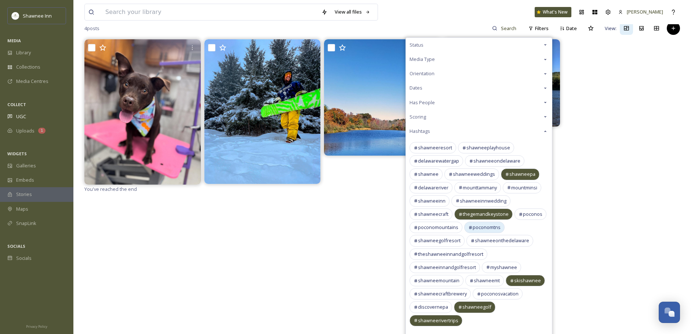
click at [481, 227] on span "poconomtns" at bounding box center [487, 227] width 28 height 7
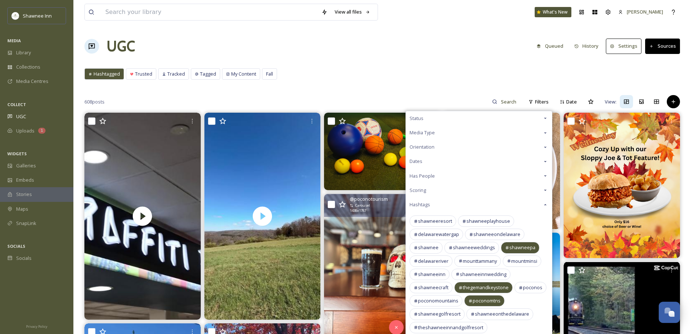
click at [377, 258] on img at bounding box center [382, 266] width 116 height 144
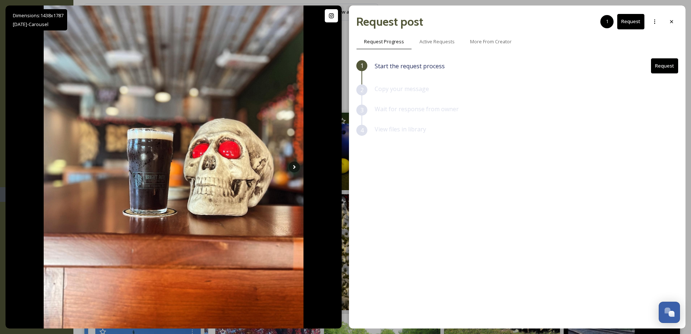
click at [672, 22] on icon at bounding box center [672, 22] width 6 height 6
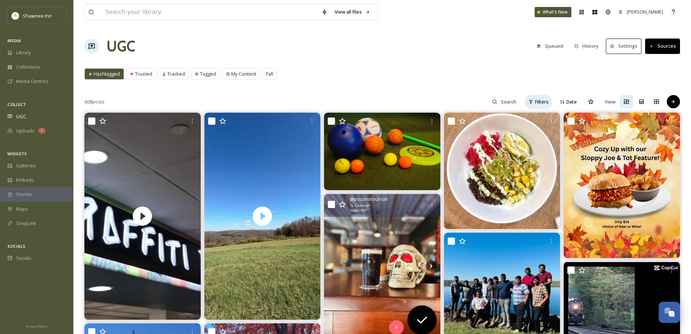
click at [540, 102] on span "Filters" at bounding box center [542, 101] width 14 height 7
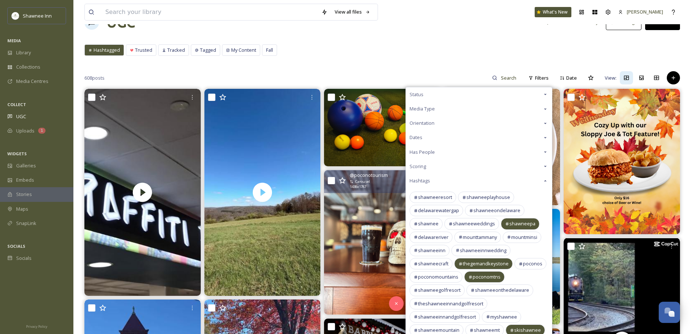
scroll to position [37, 0]
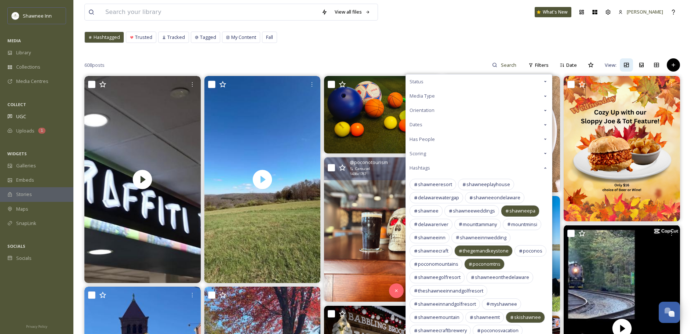
click at [483, 261] on span "poconomtns" at bounding box center [487, 264] width 28 height 7
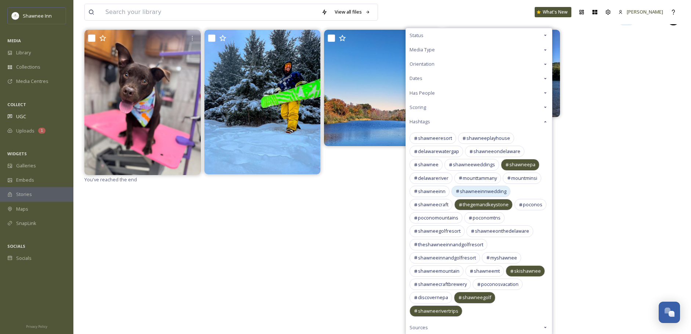
scroll to position [110, 0]
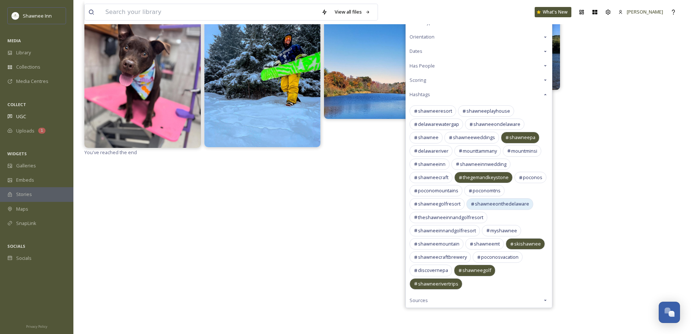
click at [499, 199] on div "shawneeonthedelaware" at bounding box center [500, 203] width 67 height 11
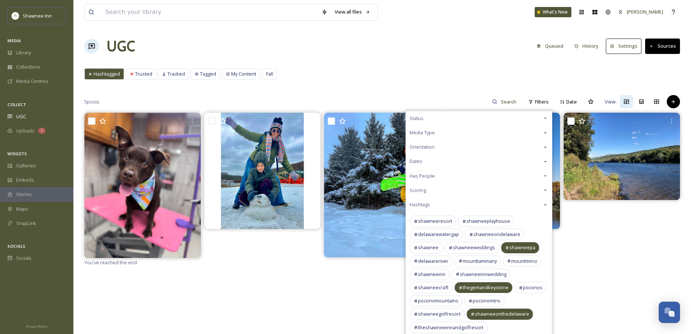
click at [249, 291] on div "You've reached the end" at bounding box center [382, 280] width 596 height 334
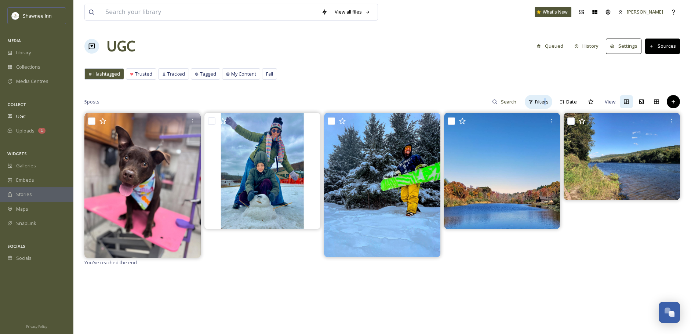
click at [547, 100] on span "Filters" at bounding box center [542, 101] width 14 height 7
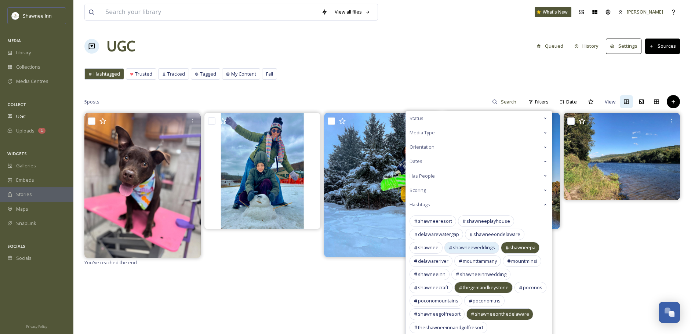
click at [474, 248] on span "shawneeweddings" at bounding box center [474, 247] width 42 height 7
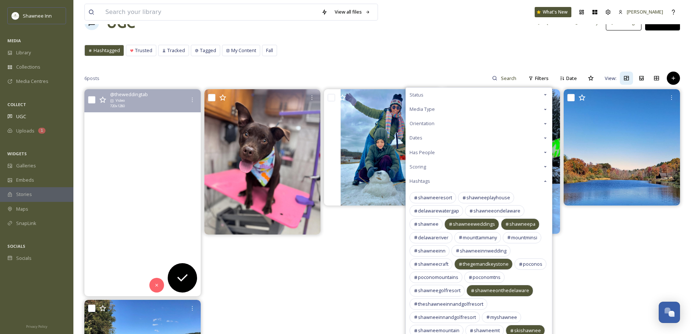
click at [157, 235] on video "The rain stopped just in time yesterday for this couple to be the first ones to…" at bounding box center [142, 192] width 116 height 207
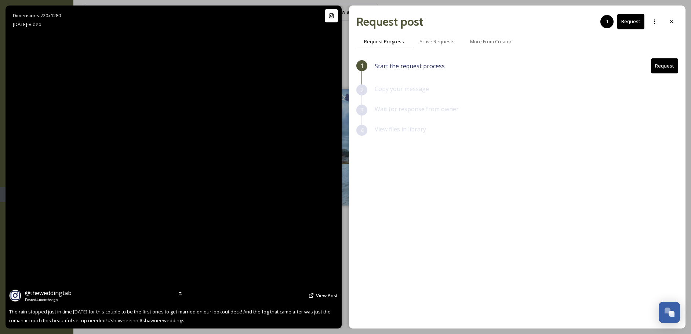
scroll to position [37, 0]
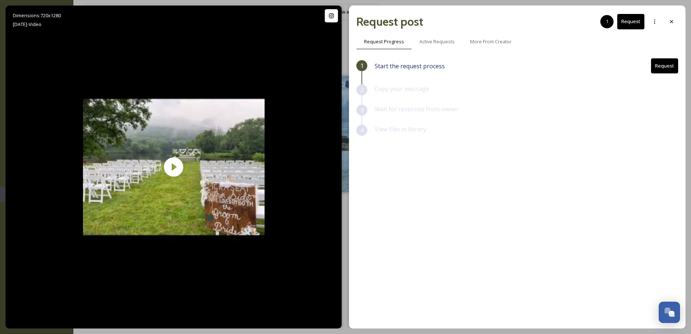
click at [665, 77] on div "Start the request process Request" at bounding box center [527, 71] width 304 height 26
click at [666, 66] on button "Request" at bounding box center [664, 65] width 27 height 15
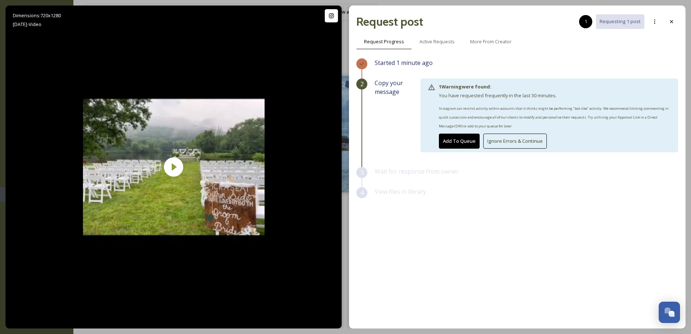
click at [498, 137] on button "Ignore Errors & Continue" at bounding box center [515, 141] width 64 height 15
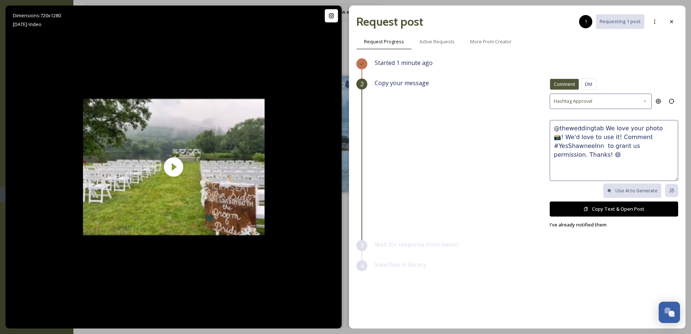
click at [626, 210] on button "Copy Text & Open Post" at bounding box center [614, 209] width 128 height 15
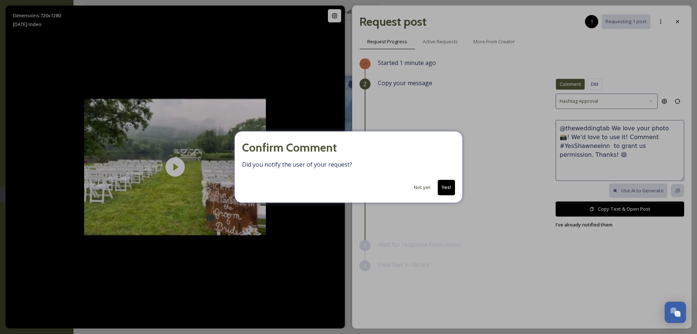
drag, startPoint x: 428, startPoint y: 189, endPoint x: 441, endPoint y: 189, distance: 13.2
click at [427, 189] on button "Not yet" at bounding box center [422, 187] width 24 height 14
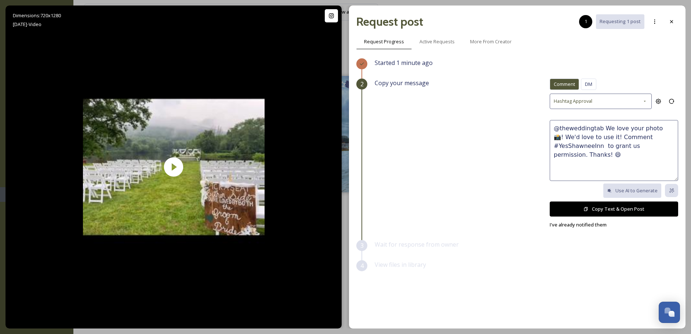
click at [623, 210] on button "Copy Text & Open Post" at bounding box center [614, 209] width 128 height 15
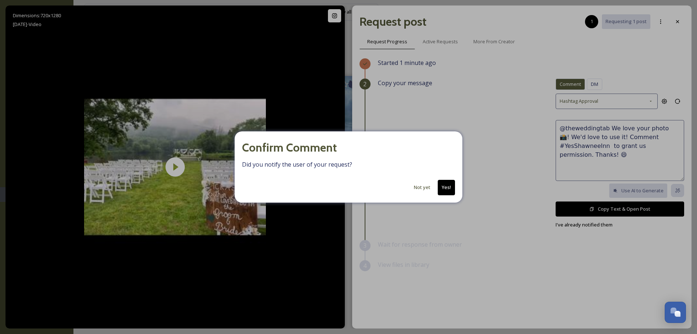
click at [412, 189] on button "Not yet" at bounding box center [422, 187] width 24 height 14
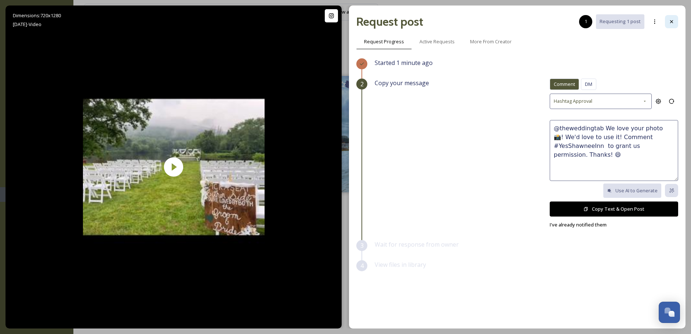
click at [667, 21] on div at bounding box center [671, 21] width 13 height 13
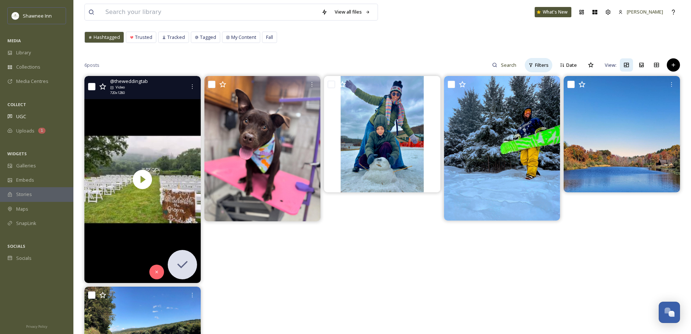
click at [538, 68] on span "Filters" at bounding box center [542, 65] width 14 height 7
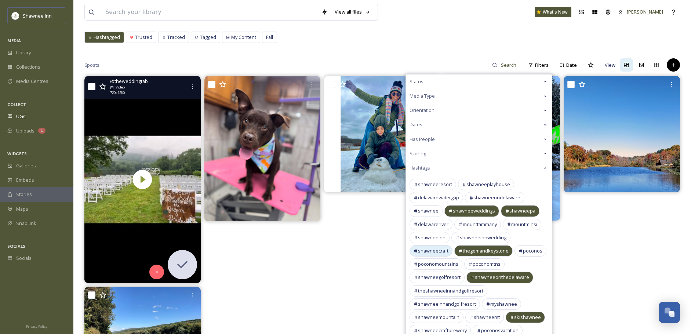
click at [419, 246] on div "shawneecraft" at bounding box center [431, 250] width 43 height 11
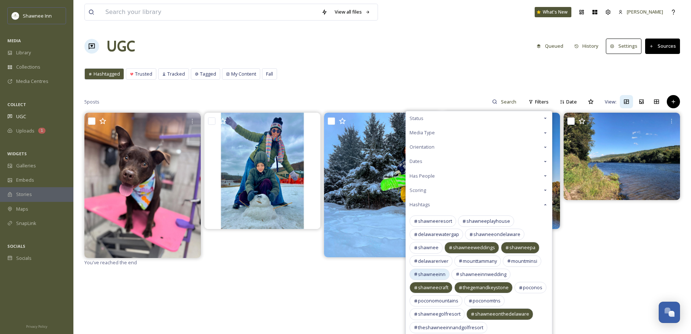
click at [434, 279] on div "shawneeinn" at bounding box center [430, 274] width 40 height 11
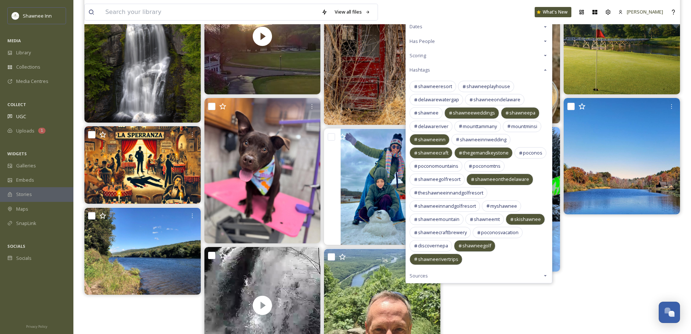
scroll to position [64, 0]
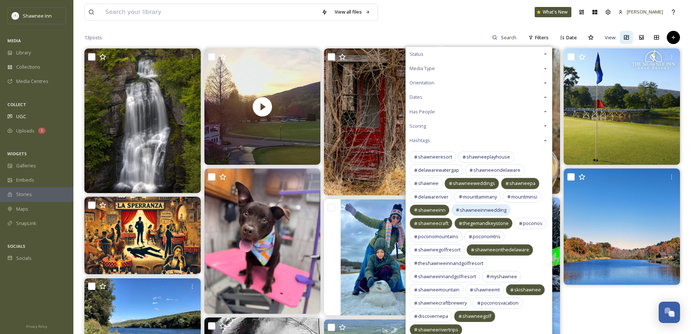
click at [493, 213] on span "shawneeinnwedding" at bounding box center [483, 210] width 47 height 7
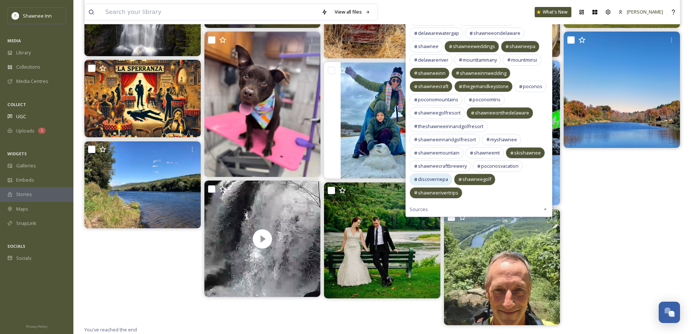
scroll to position [164, 0]
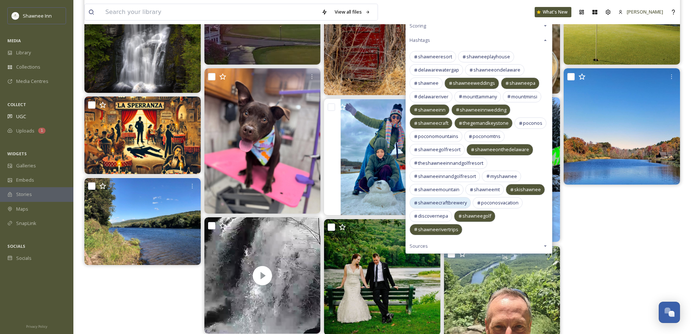
click at [440, 203] on span "shawneecraftbrewery" at bounding box center [442, 202] width 49 height 7
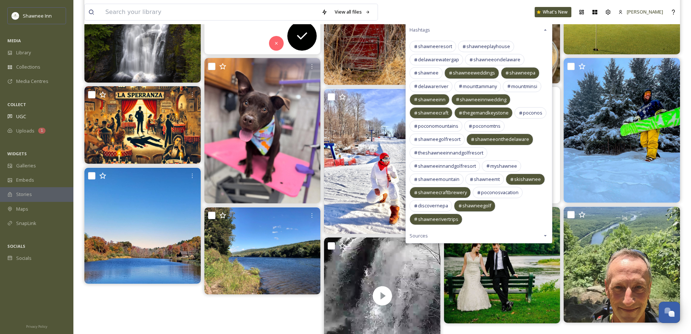
scroll to position [203, 0]
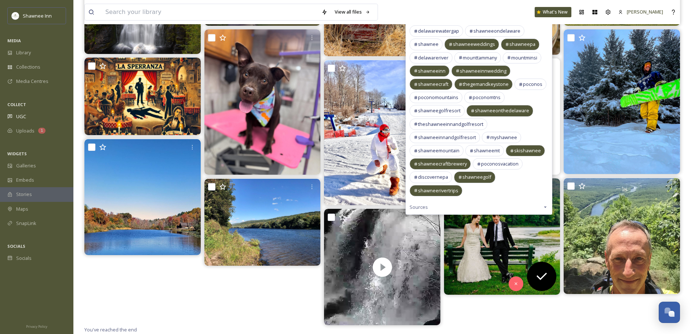
click at [527, 241] on img at bounding box center [502, 236] width 116 height 116
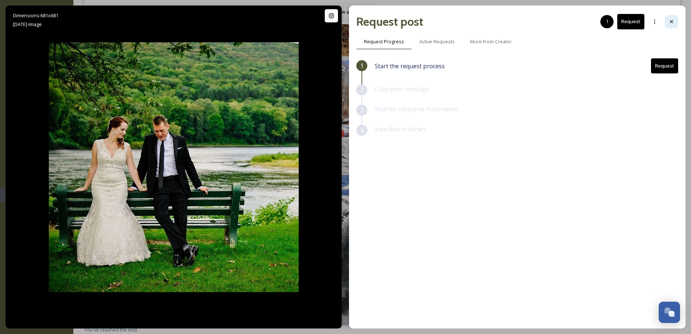
click at [673, 21] on icon at bounding box center [672, 22] width 6 height 6
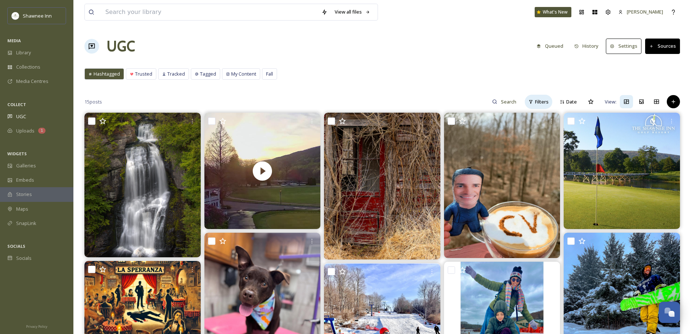
click at [539, 101] on span "Filters" at bounding box center [542, 101] width 14 height 7
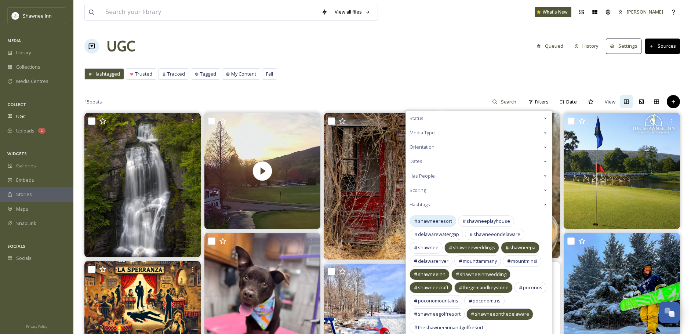
click at [429, 217] on div "shawneeresort" at bounding box center [433, 220] width 47 height 11
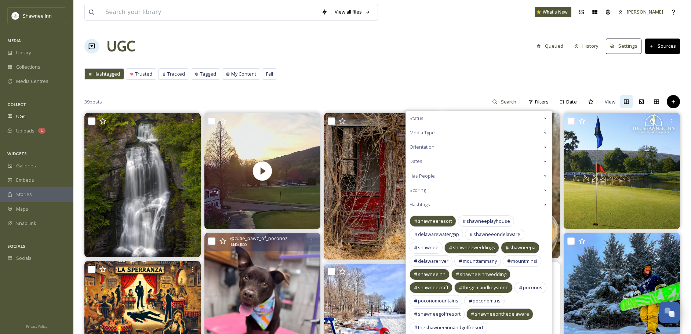
scroll to position [37, 0]
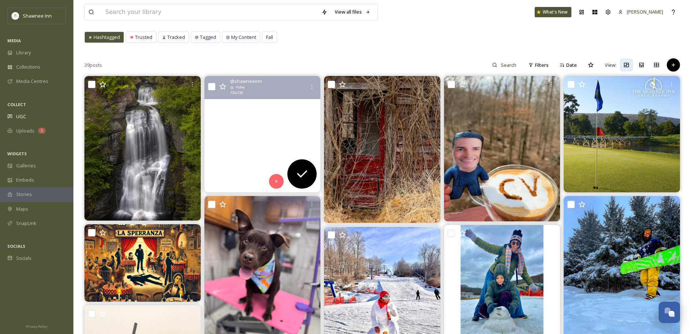
click at [309, 150] on video "Another beautiful start to the day at Shawnee. We hope you have an awesome Wedn…" at bounding box center [262, 134] width 116 height 116
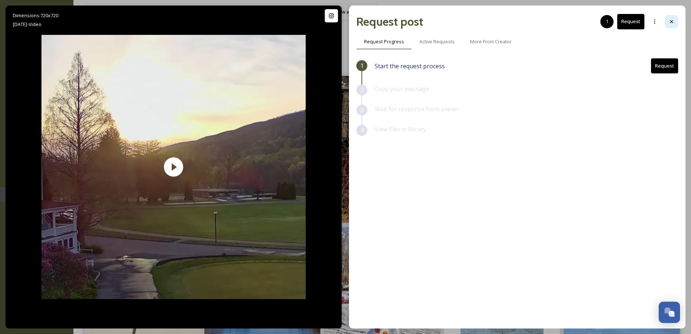
click at [675, 24] on div at bounding box center [671, 21] width 13 height 13
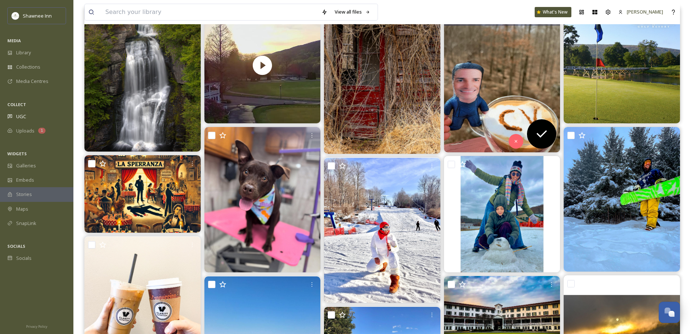
scroll to position [110, 0]
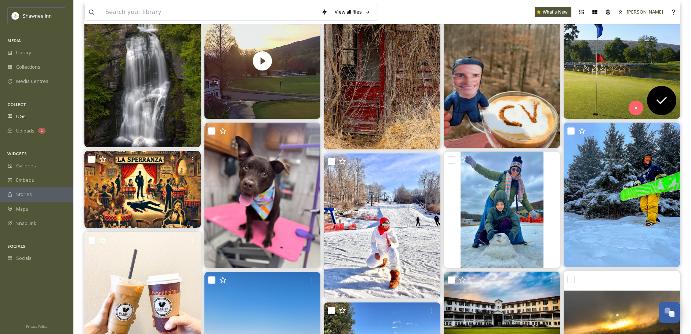
click at [635, 59] on img at bounding box center [622, 61] width 116 height 116
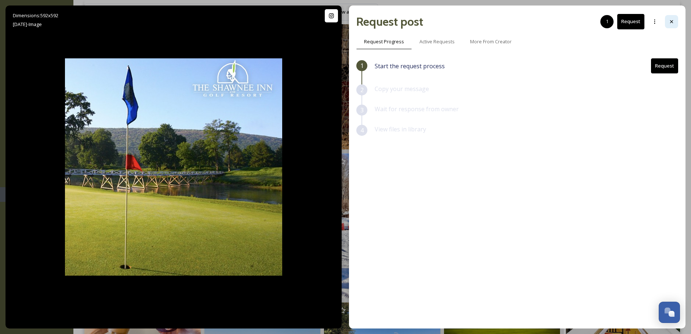
click at [668, 20] on div at bounding box center [671, 21] width 13 height 13
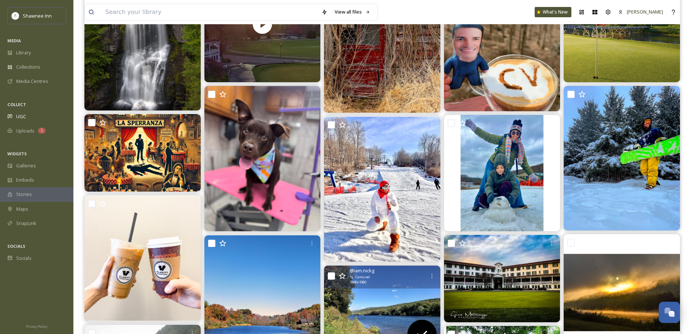
scroll to position [220, 0]
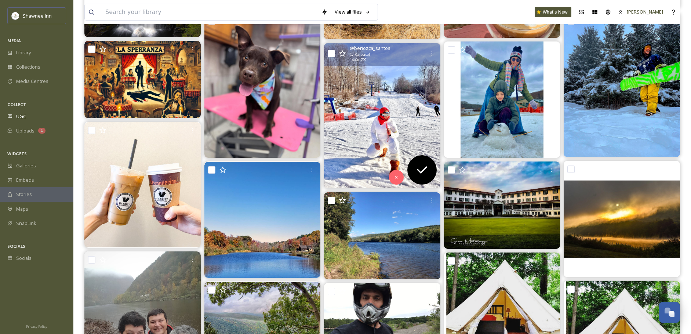
click at [386, 76] on img at bounding box center [382, 115] width 116 height 145
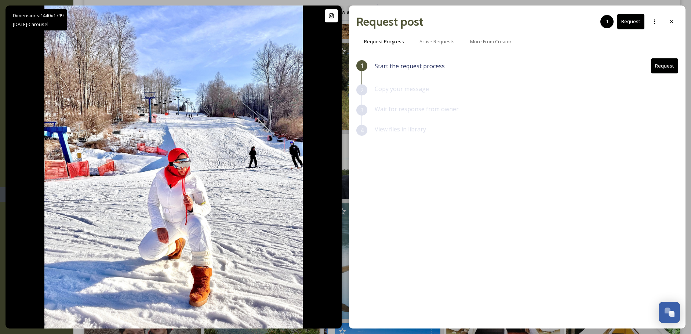
click at [672, 63] on button "Request" at bounding box center [664, 65] width 27 height 15
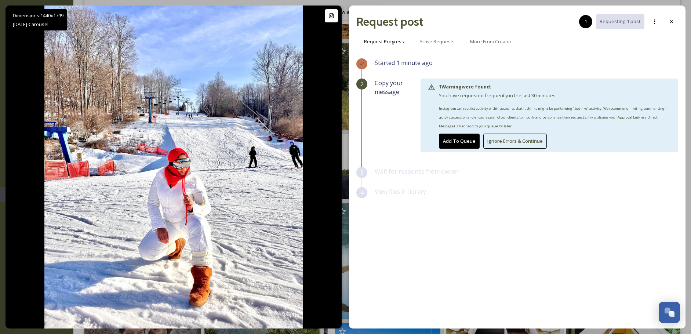
click at [487, 134] on button "Ignore Errors & Continue" at bounding box center [515, 141] width 64 height 15
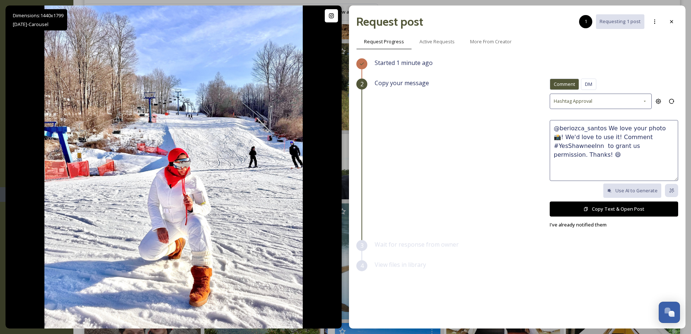
click at [657, 207] on button "Copy Text & Open Post" at bounding box center [614, 209] width 128 height 15
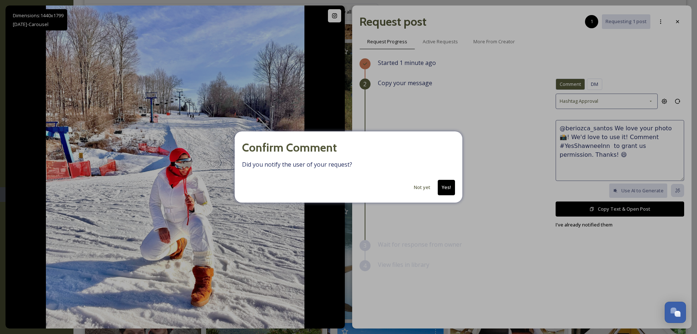
click at [418, 187] on button "Not yet" at bounding box center [422, 187] width 24 height 14
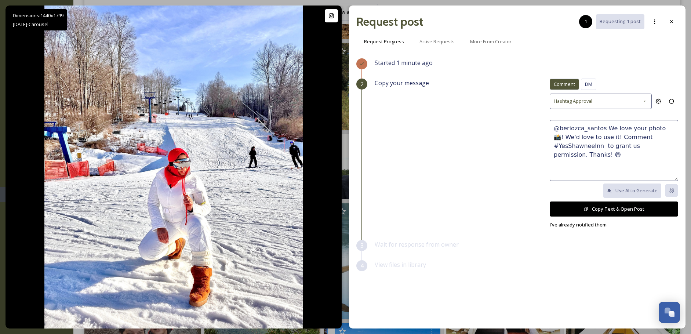
click at [675, 23] on div at bounding box center [671, 21] width 13 height 13
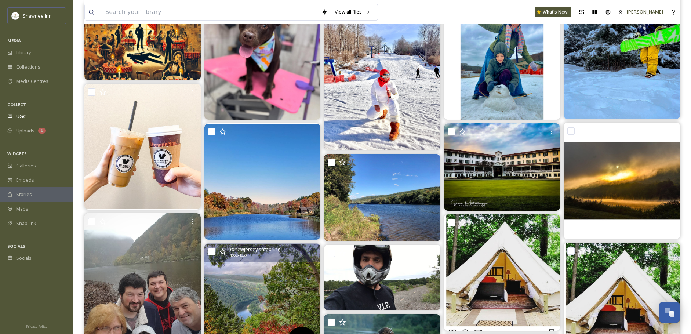
scroll to position [294, 0]
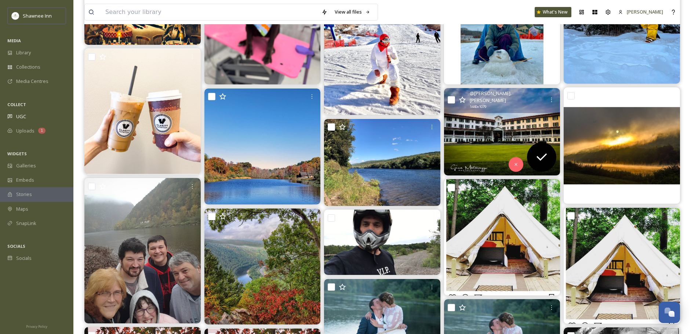
click at [542, 126] on img at bounding box center [502, 131] width 116 height 87
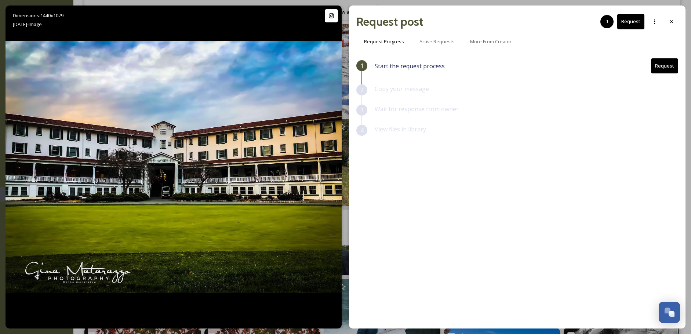
click at [667, 67] on button "Request" at bounding box center [664, 65] width 27 height 15
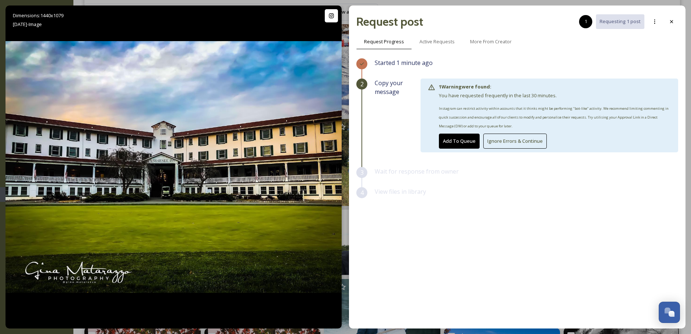
drag, startPoint x: 519, startPoint y: 137, endPoint x: 514, endPoint y: 140, distance: 6.1
click at [519, 137] on button "Ignore Errors & Continue" at bounding box center [515, 141] width 64 height 15
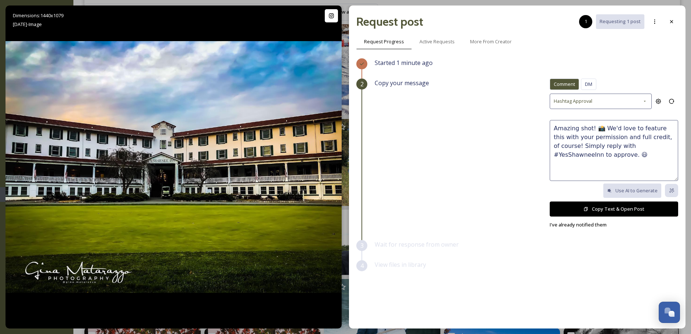
click at [599, 206] on button "Copy Text & Open Post" at bounding box center [614, 209] width 128 height 15
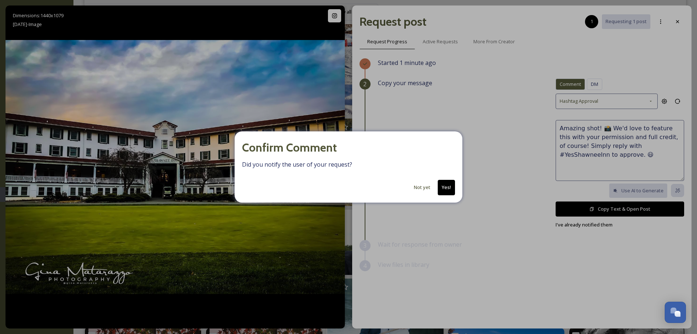
click at [426, 188] on button "Not yet" at bounding box center [422, 187] width 24 height 14
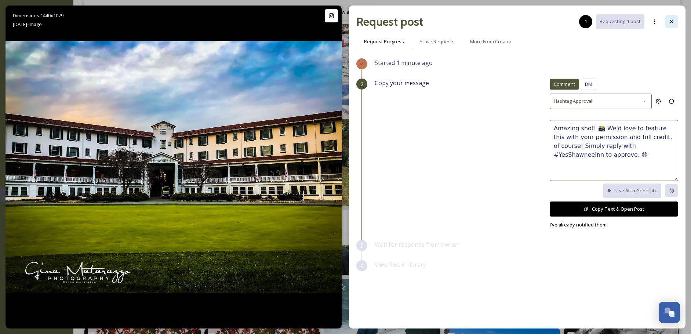
click at [670, 24] on icon at bounding box center [672, 22] width 6 height 6
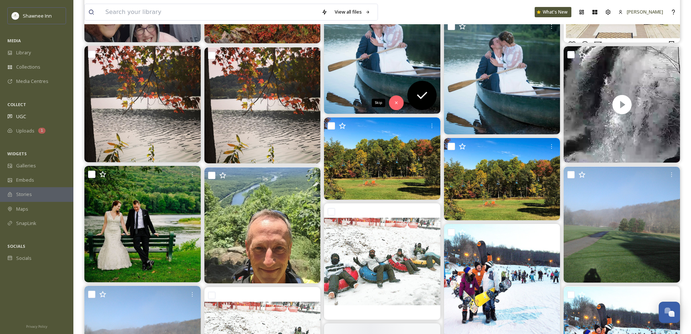
scroll to position [587, 0]
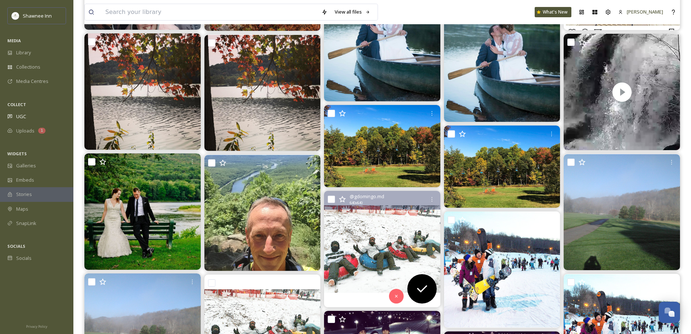
click at [399, 243] on img at bounding box center [382, 249] width 116 height 116
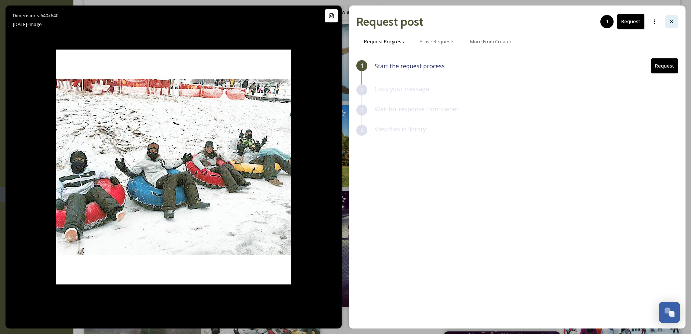
click at [675, 23] on div at bounding box center [671, 21] width 13 height 13
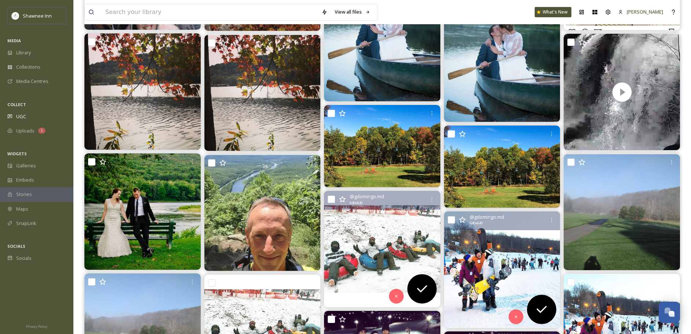
click at [501, 242] on img at bounding box center [502, 269] width 116 height 116
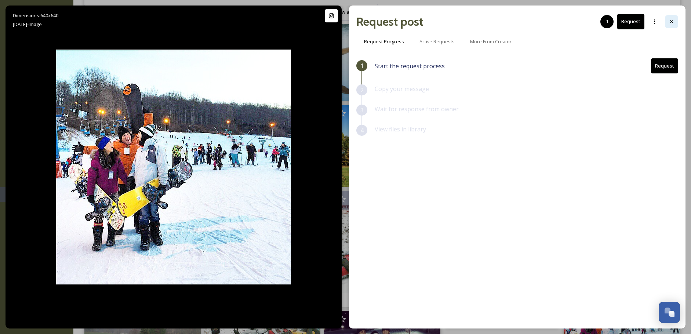
click at [673, 18] on div at bounding box center [671, 21] width 13 height 13
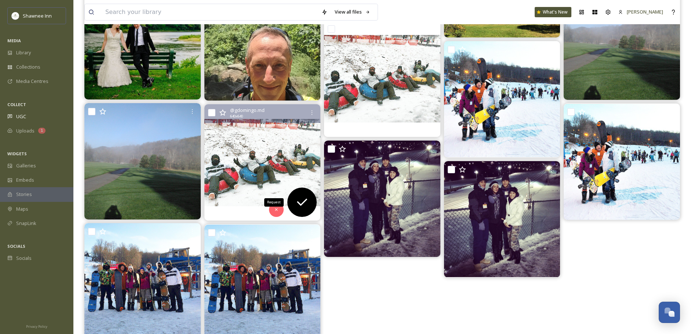
scroll to position [773, 0]
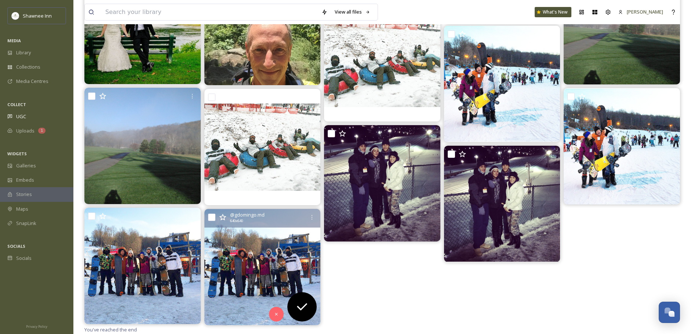
click at [263, 269] on img at bounding box center [262, 267] width 116 height 116
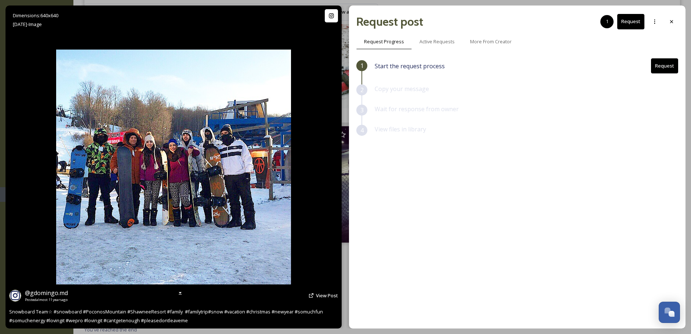
scroll to position [772, 0]
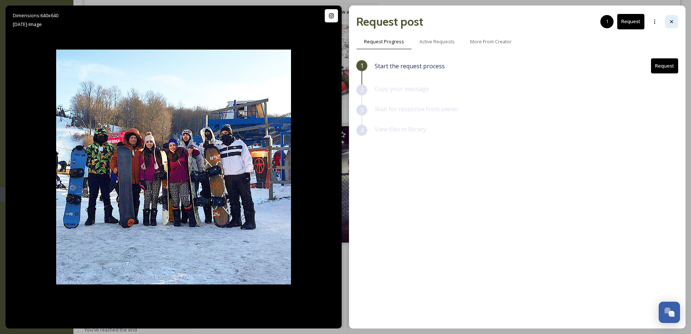
click at [676, 18] on div at bounding box center [671, 21] width 13 height 13
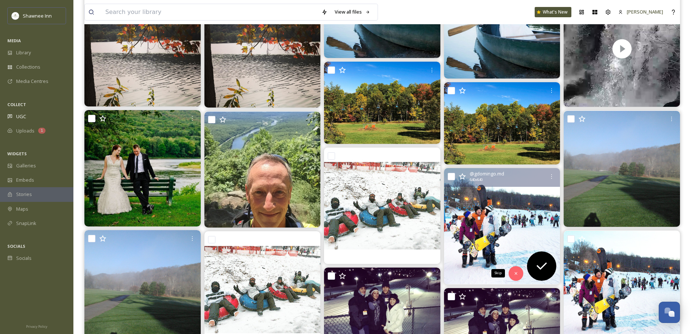
scroll to position [626, 0]
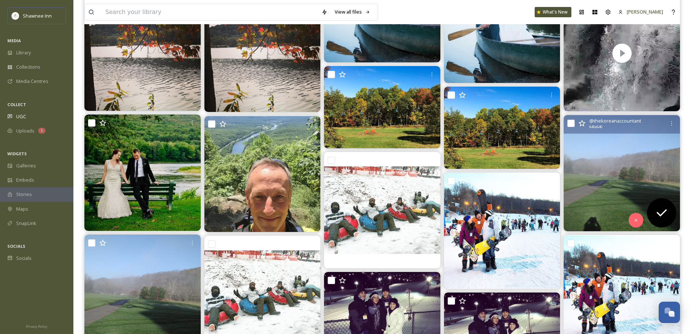
click at [597, 135] on img at bounding box center [622, 173] width 116 height 116
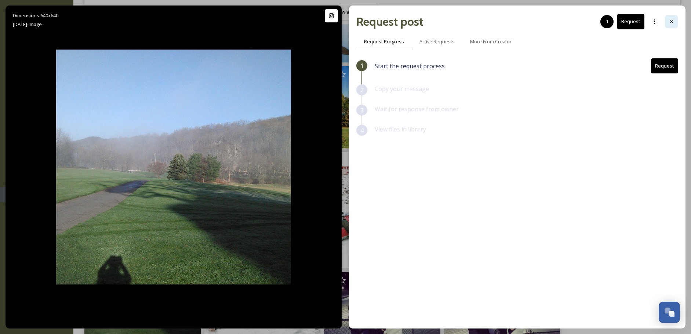
click at [668, 23] on div at bounding box center [671, 21] width 13 height 13
